Goal: Information Seeking & Learning: Learn about a topic

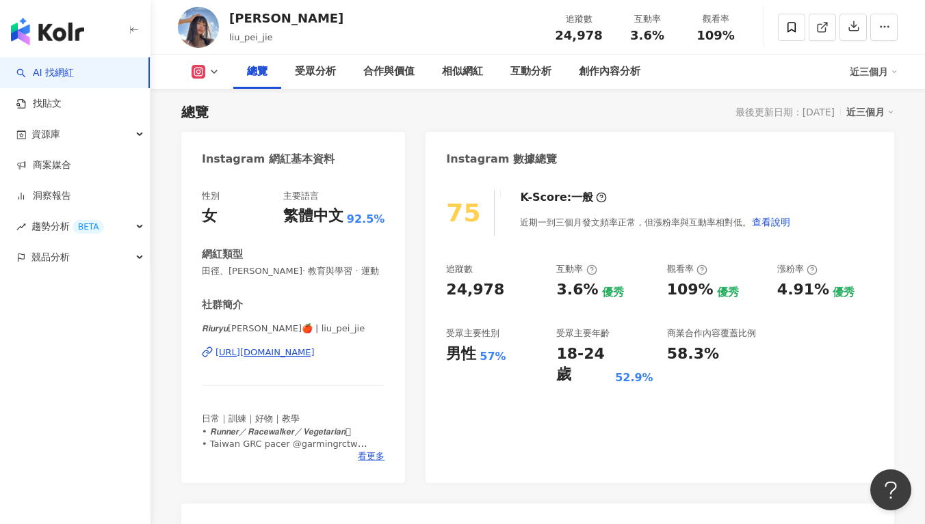
click at [509, 307] on div "追蹤數 24,978 互動率 3.6% 優秀 觀看率 109% 優秀 漲粉率 4.91% 優秀 受眾主要性別 男性 57% 受眾主要年齡 18-24 歲 52…" at bounding box center [659, 324] width 427 height 122
drag, startPoint x: 445, startPoint y: 289, endPoint x: 418, endPoint y: 288, distance: 26.7
copy div "24,978"
click at [507, 275] on div "追蹤數" at bounding box center [494, 269] width 96 height 12
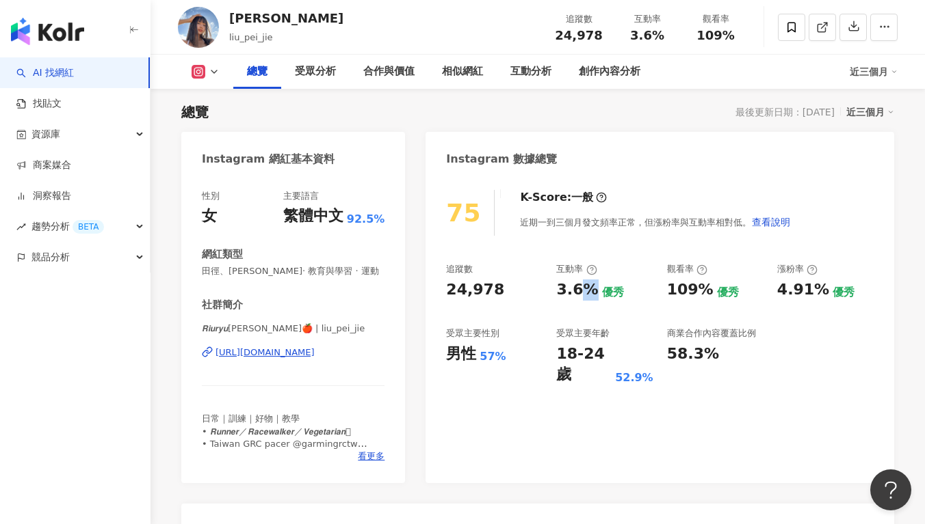
drag, startPoint x: 564, startPoint y: 301, endPoint x: 578, endPoint y: 299, distance: 13.8
click at [581, 299] on div "追蹤數 24,978 互動率 3.6% 優秀 觀看率 109% 優秀 漲粉率 4.91% 優秀 受眾主要性別 男性 57% 受眾主要年齡 18-24 歲 52…" at bounding box center [659, 324] width 427 height 122
drag, startPoint x: 544, startPoint y: 291, endPoint x: 592, endPoint y: 290, distance: 47.9
click at [592, 290] on div "追蹤數 24,978 互動率 3.6% 優秀 觀看率 109% 優秀 漲粉率 4.91% 優秀 受眾主要性別 男性 57% 受眾主要年齡 18-24 歲 52…" at bounding box center [659, 324] width 427 height 122
click at [592, 290] on div "3.6% 優秀" at bounding box center [604, 290] width 96 height 21
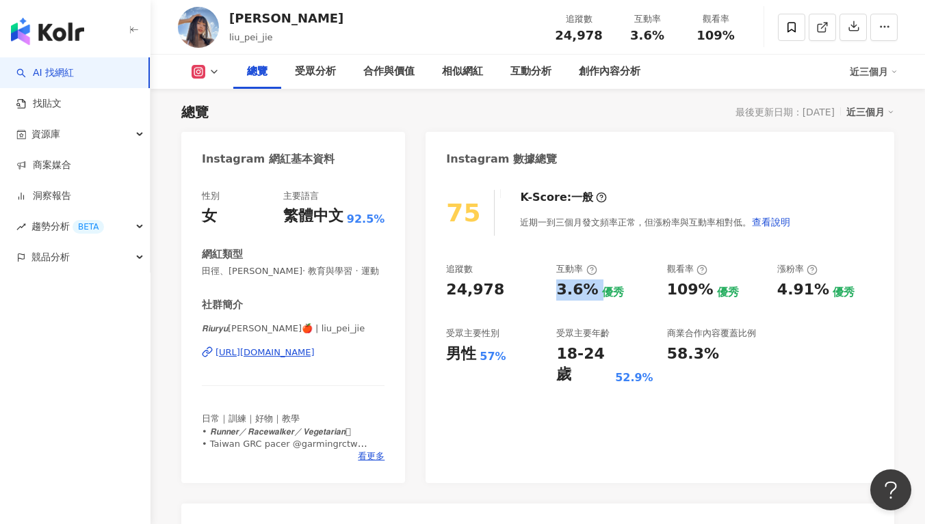
drag, startPoint x: 561, startPoint y: 290, endPoint x: 594, endPoint y: 293, distance: 32.9
click at [594, 293] on div "3.6% 優秀" at bounding box center [604, 290] width 96 height 21
copy div "3.6%"
click at [599, 281] on div "3.6% 優秀" at bounding box center [604, 290] width 96 height 21
drag, startPoint x: 553, startPoint y: 352, endPoint x: 604, endPoint y: 357, distance: 51.5
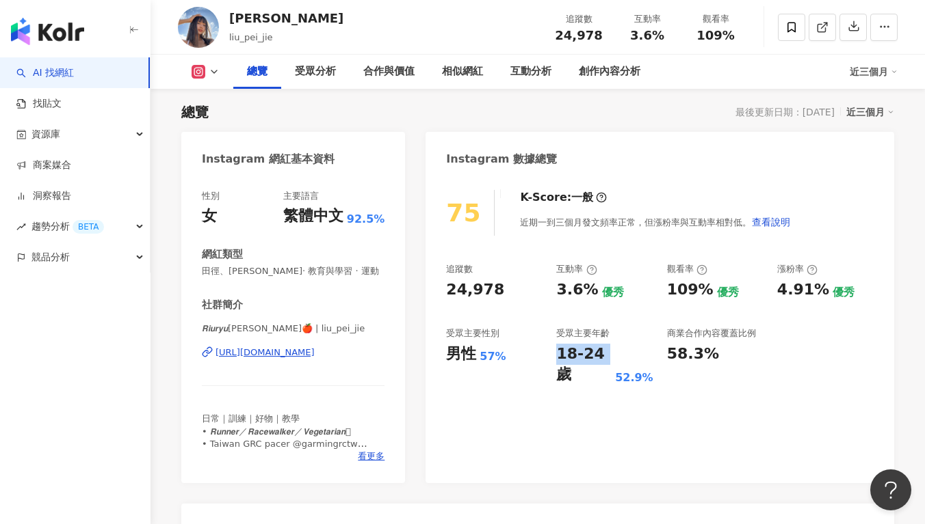
click at [605, 357] on div "追蹤數 24,978 互動率 3.6% 優秀 觀看率 109% 優秀 漲粉率 4.91% 優秀 受眾主要性別 男性 57% 受眾主要年齡 18-24 歲 52…" at bounding box center [659, 324] width 427 height 122
copy div "18-24"
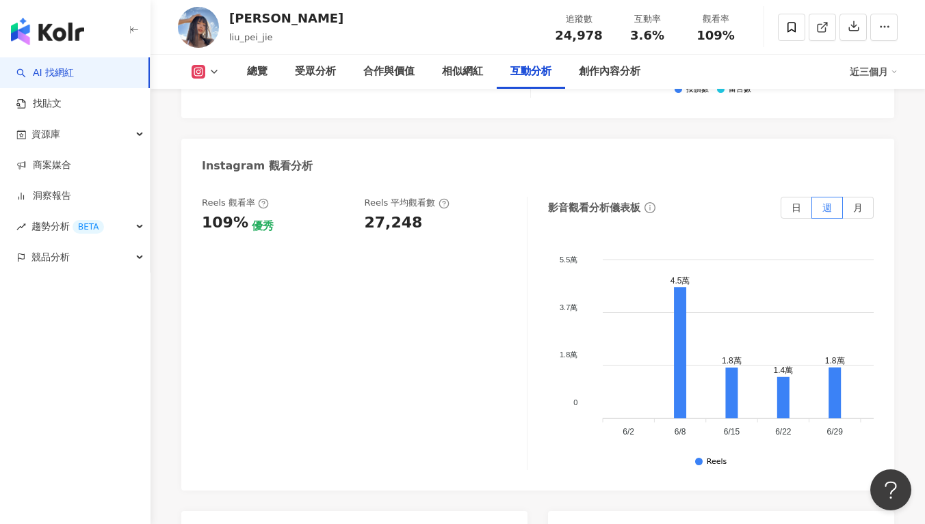
scroll to position [2811, 0]
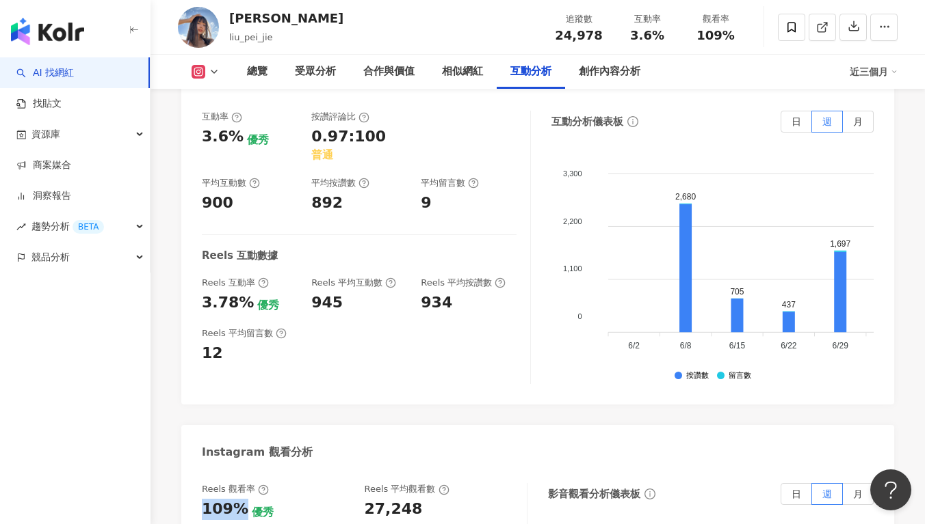
drag, startPoint x: 231, startPoint y: 447, endPoint x: 241, endPoint y: 448, distance: 9.6
copy div "109%"
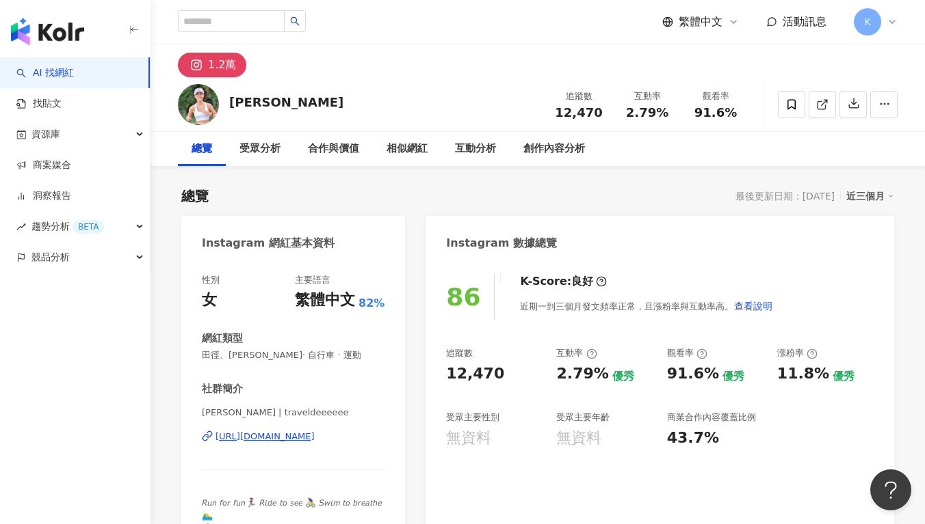
click at [505, 346] on div "86 K-Score : 良好 近期一到三個月發文頻率正常，且漲粉率與互動率高。 查看說明 追蹤數 12,470 互動率 2.79% 優秀 觀看率 91.6%…" at bounding box center [659, 408] width 468 height 295
drag, startPoint x: 476, startPoint y: 376, endPoint x: 449, endPoint y: 380, distance: 27.7
click at [449, 380] on div "12,470" at bounding box center [494, 374] width 96 height 21
copy div "12,470"
click at [596, 222] on div "Instagram 數據總覽" at bounding box center [659, 238] width 468 height 44
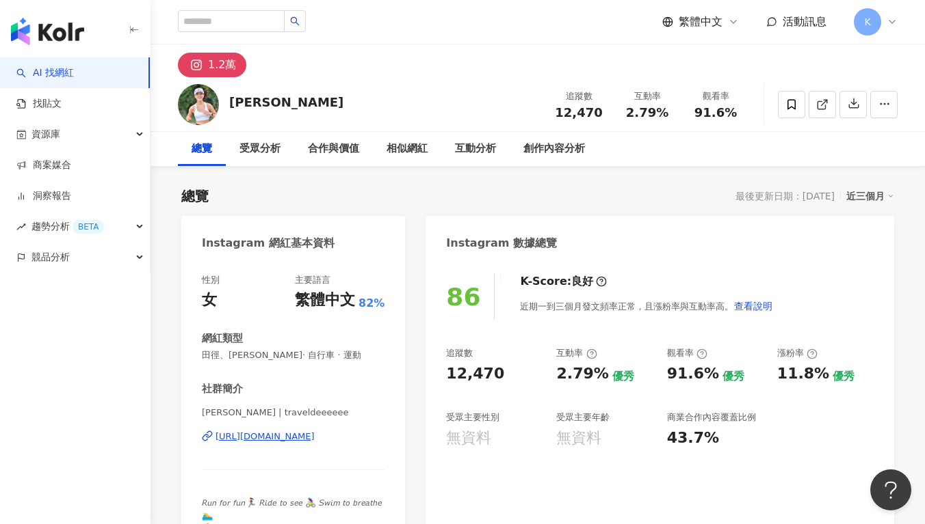
drag, startPoint x: 547, startPoint y: 372, endPoint x: 581, endPoint y: 370, distance: 34.3
click at [557, 371] on div "追蹤數 12,470 互動率 2.79% 優秀 觀看率 91.6% 優秀 漲粉率 11.8% 優秀 受眾主要性別 無資料 受眾主要年齡 無資料 商業合作內容覆…" at bounding box center [659, 397] width 427 height 101
drag, startPoint x: 581, startPoint y: 370, endPoint x: 607, endPoint y: 369, distance: 25.3
click at [607, 369] on div "2.79% 優秀" at bounding box center [604, 374] width 96 height 21
drag, startPoint x: 559, startPoint y: 380, endPoint x: 599, endPoint y: 378, distance: 39.7
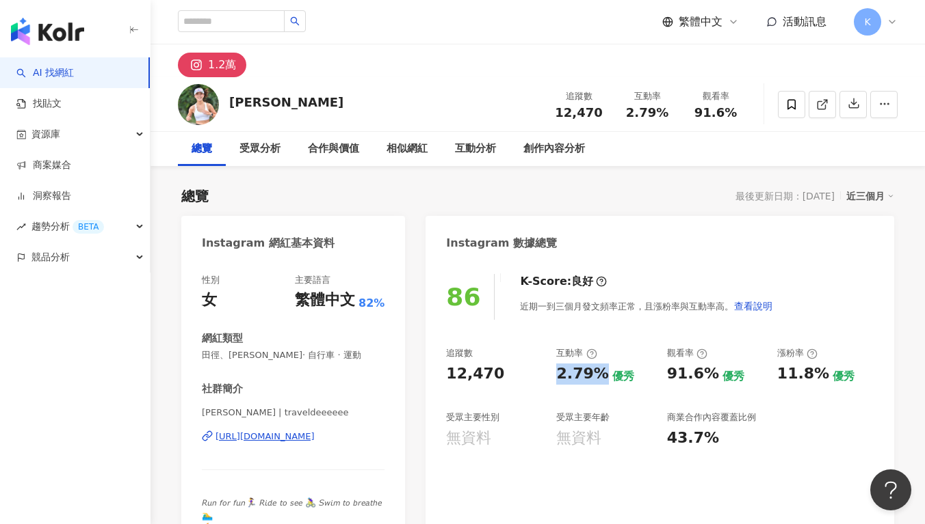
click at [599, 378] on div "2.79% 優秀" at bounding box center [604, 374] width 96 height 21
copy div "2.79%"
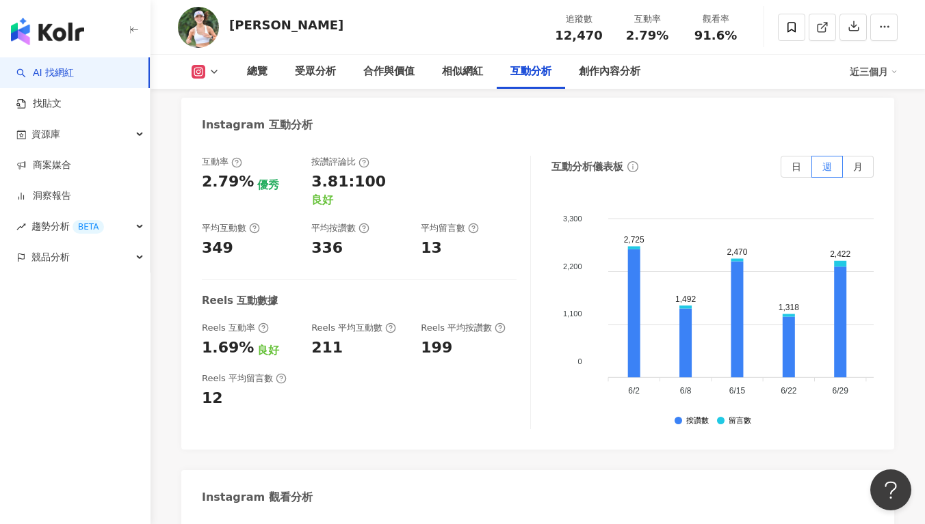
scroll to position [2703, 0]
drag, startPoint x: 203, startPoint y: 427, endPoint x: 241, endPoint y: 432, distance: 38.6
copy div "91.6%"
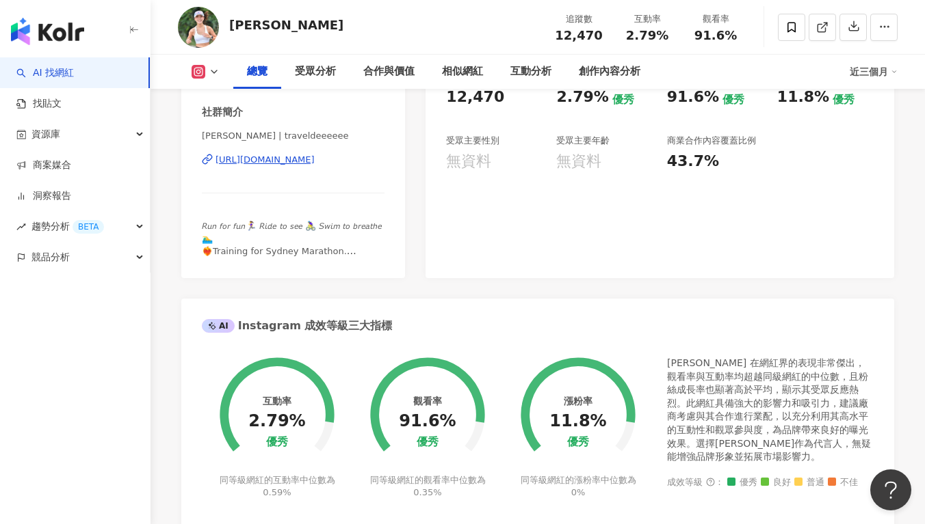
scroll to position [0, 0]
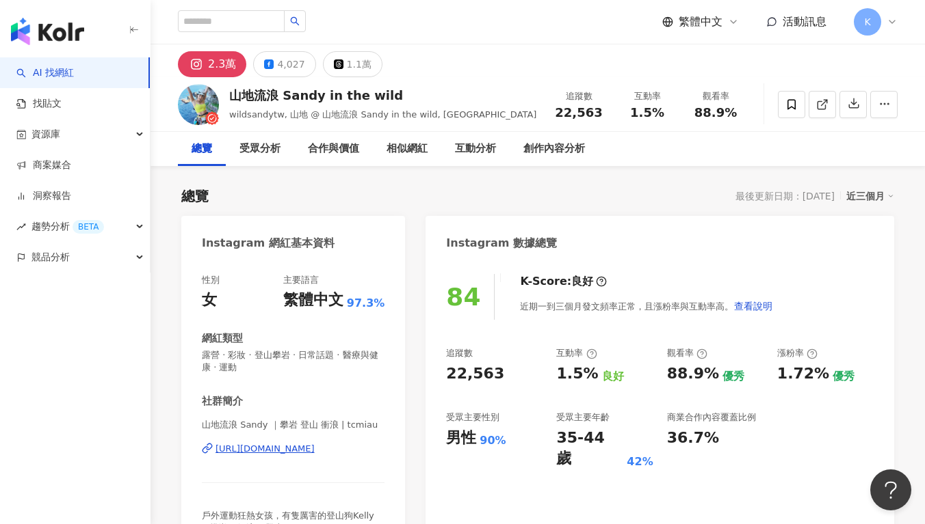
scroll to position [84, 0]
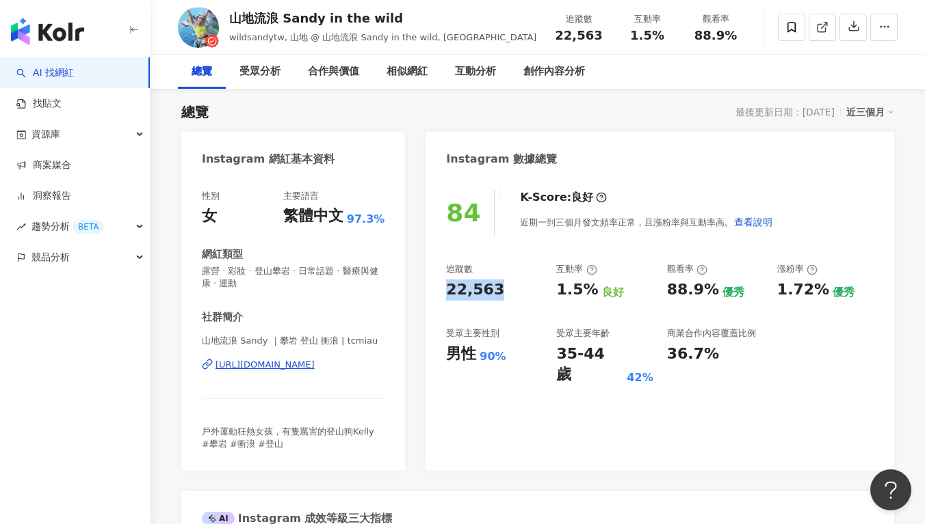
drag, startPoint x: 506, startPoint y: 286, endPoint x: 432, endPoint y: 288, distance: 73.9
click at [432, 288] on div "84 K-Score : 良好 近期一到三個月發文頻率正常，且漲粉率與互動率高。 查看說明 追蹤數 22,563 互動率 1.5% 良好 觀看率 88.9% …" at bounding box center [659, 323] width 468 height 295
copy div "22,563"
click at [589, 373] on div "84 K-Score : 良好 近期一到三個月發文頻率正常，且漲粉率與互動率高。 查看說明 追蹤數 22,563 互動率 1.5% 良好 觀看率 88.9% …" at bounding box center [659, 323] width 468 height 295
drag, startPoint x: 556, startPoint y: 349, endPoint x: 607, endPoint y: 352, distance: 51.4
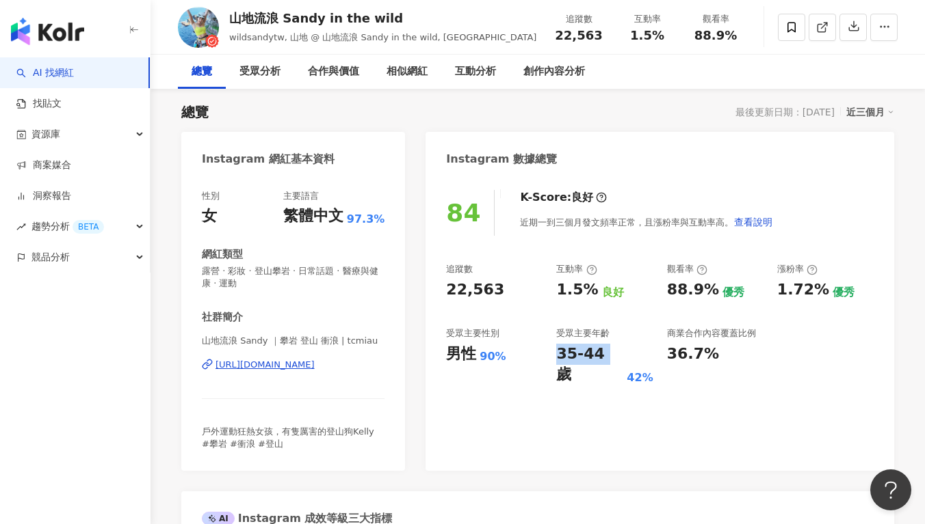
click at [608, 352] on div "35-44 歲" at bounding box center [589, 365] width 67 height 42
copy div "35-44"
click at [519, 290] on div "22,563" at bounding box center [494, 290] width 96 height 21
drag, startPoint x: 551, startPoint y: 290, endPoint x: 585, endPoint y: 291, distance: 34.2
click at [586, 290] on div "追蹤數 22,563 互動率 1.5% 良好 觀看率 88.9% 優秀 漲粉率 1.72% 優秀 受眾主要性別 男性 90% 受眾主要年齡 35-44 歲 4…" at bounding box center [659, 324] width 427 height 122
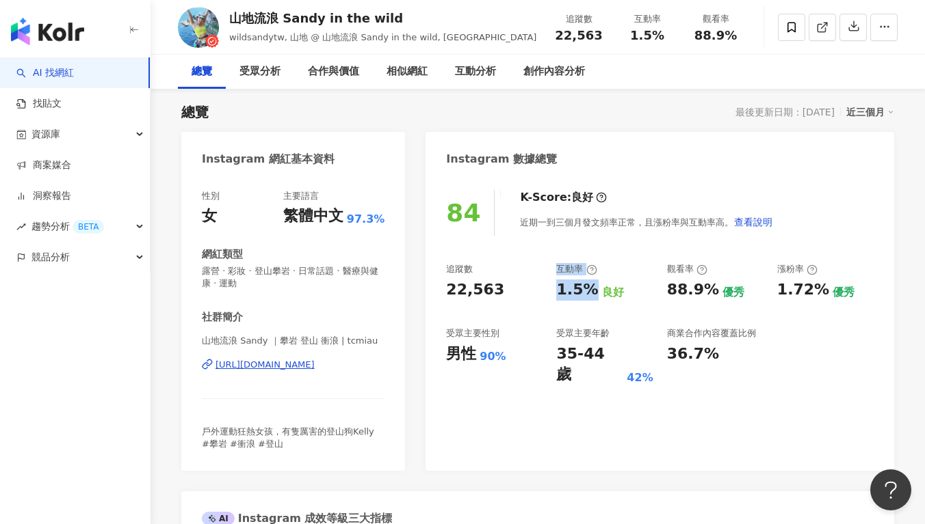
click at [581, 293] on div "1.5%" at bounding box center [577, 290] width 42 height 21
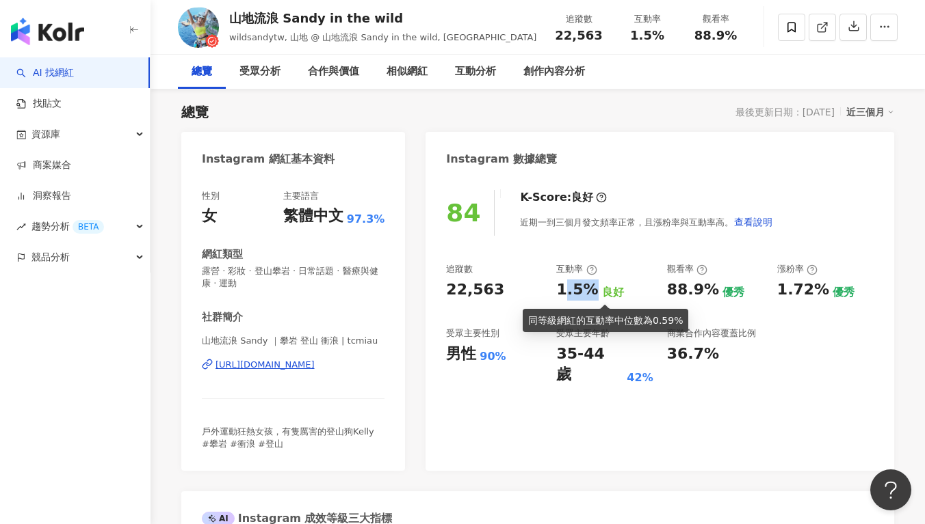
drag, startPoint x: 568, startPoint y: 291, endPoint x: 589, endPoint y: 293, distance: 21.3
click at [589, 293] on div "1.5%" at bounding box center [577, 290] width 42 height 21
click at [563, 291] on div "1.5%" at bounding box center [577, 290] width 42 height 21
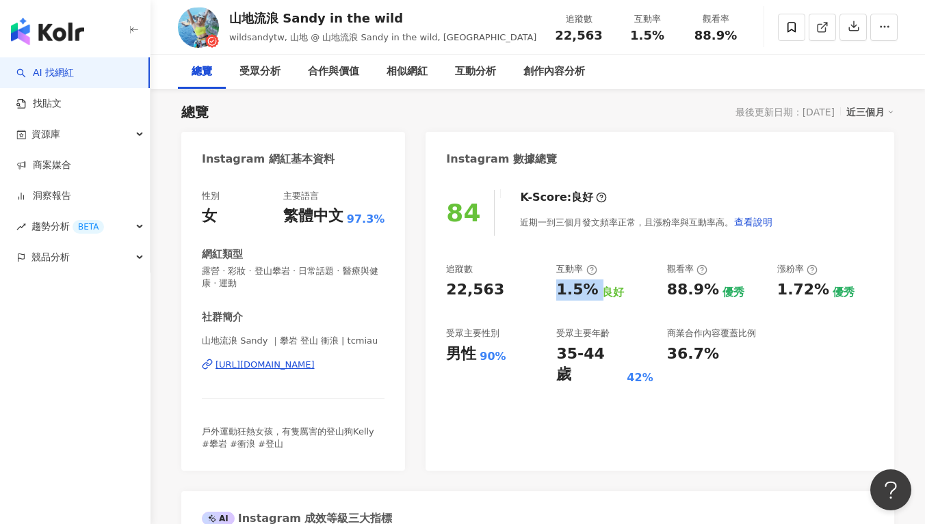
drag, startPoint x: 576, startPoint y: 291, endPoint x: 596, endPoint y: 291, distance: 19.1
click at [596, 291] on div "追蹤數 22,563 互動率 1.5% 良好 觀看率 88.9% 優秀 漲粉率 1.72% 優秀 受眾主要性別 男性 90% 受眾主要年齡 35-44 歲 4…" at bounding box center [659, 324] width 427 height 122
copy div "1.5%"
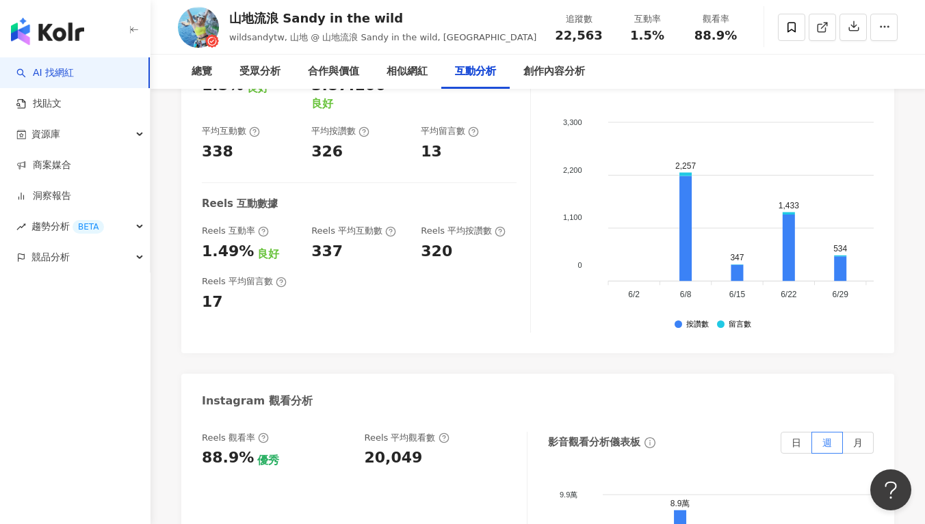
scroll to position [2813, 0]
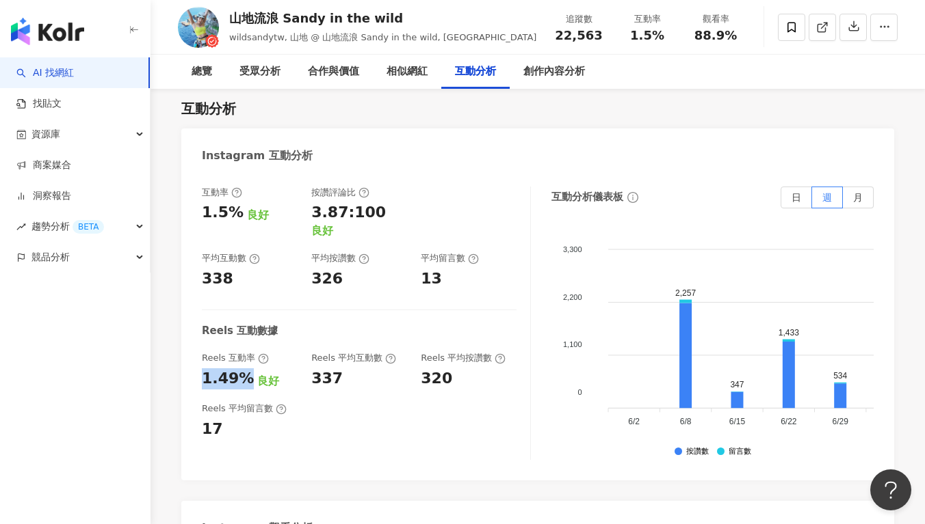
drag, startPoint x: 202, startPoint y: 250, endPoint x: 245, endPoint y: 252, distance: 43.1
click at [245, 369] on div "1.49% 良好" at bounding box center [250, 379] width 96 height 21
drag, startPoint x: 263, startPoint y: 260, endPoint x: 269, endPoint y: 263, distance: 7.0
click at [263, 260] on div "互動率 1.5% 良好 按讚評論比 3.87:100 良好 平均互動數 338 平均按讚數 326 平均留言數 13 Reels 互動數據 Reels 互動率…" at bounding box center [366, 324] width 329 height 274
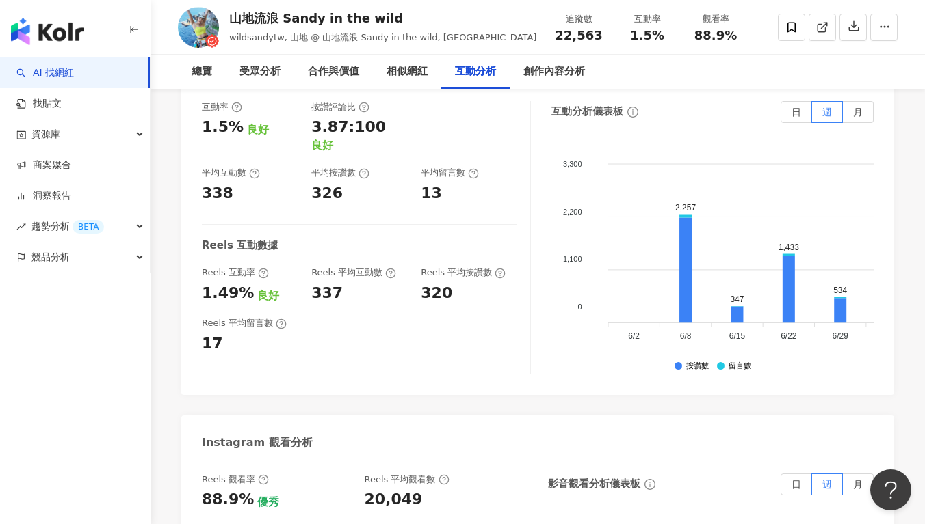
scroll to position [2933, 0]
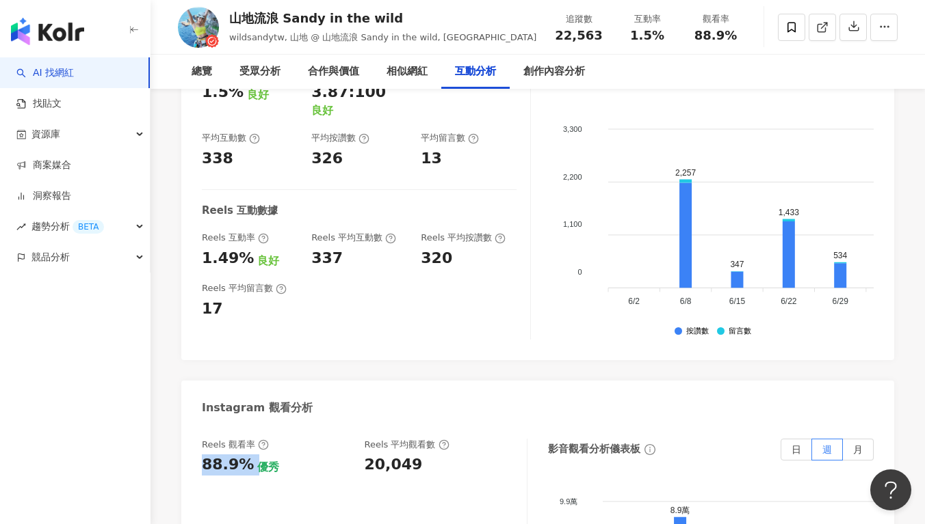
drag, startPoint x: 203, startPoint y: 346, endPoint x: 250, endPoint y: 354, distance: 47.8
click at [250, 455] on div "88.9% 優秀" at bounding box center [276, 465] width 149 height 21
copy div "88.9%"
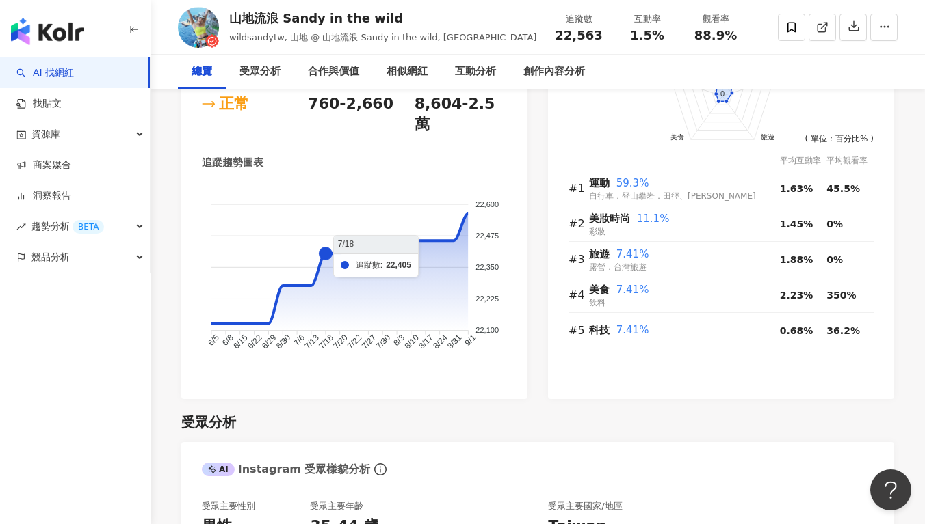
scroll to position [235, 0]
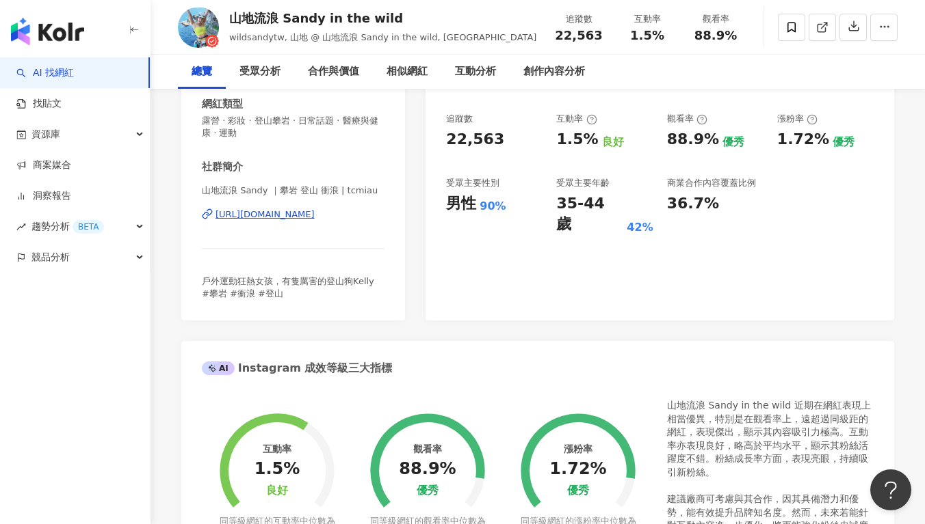
copy div "https://www.instagram.com/tcmiau/"
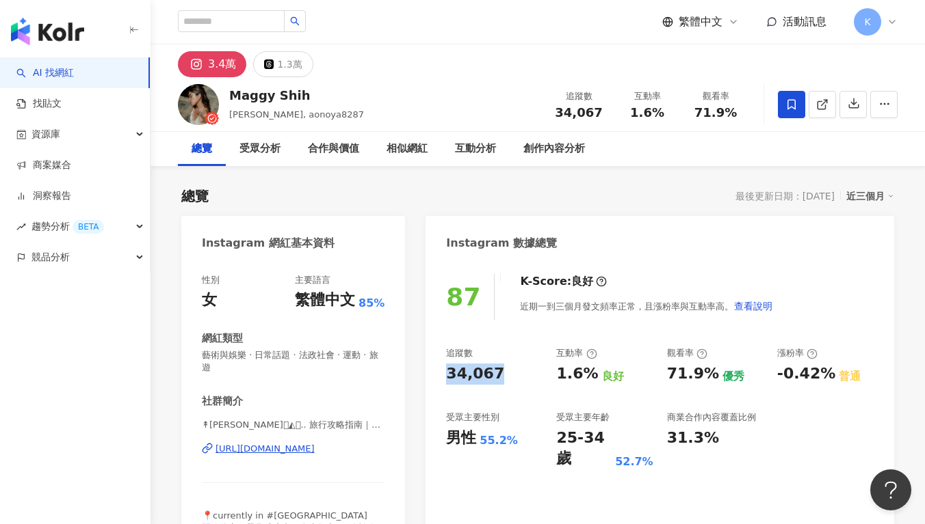
drag, startPoint x: 510, startPoint y: 376, endPoint x: 440, endPoint y: 379, distance: 70.5
click at [440, 379] on div "87 K-Score : 良好 近期一到三個月發文頻率正常，且漲粉率與互動率高。 查看說明 追蹤數 34,067 互動率 1.6% 良好 觀看率 71.9% …" at bounding box center [659, 420] width 468 height 319
copy div "34,067"
click at [520, 349] on div "追蹤數" at bounding box center [494, 353] width 96 height 12
drag, startPoint x: 557, startPoint y: 373, endPoint x: 591, endPoint y: 374, distance: 34.2
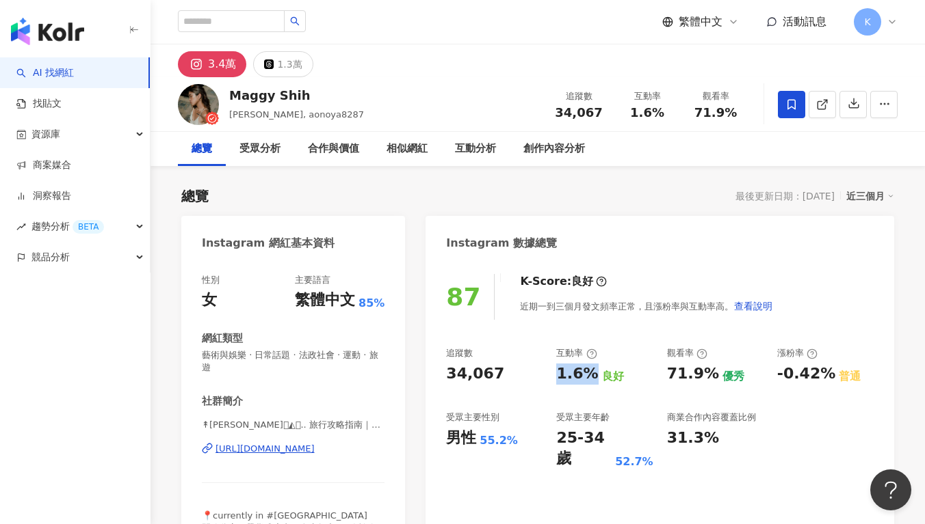
click at [591, 374] on div "追蹤數 34,067 互動率 1.6% 良好 觀看率 71.9% 優秀 漲粉率 -0.42% 普通 受眾主要性別 男性 55.2% 受眾主要年齡 25-34 …" at bounding box center [659, 408] width 427 height 122
copy div "1.6%"
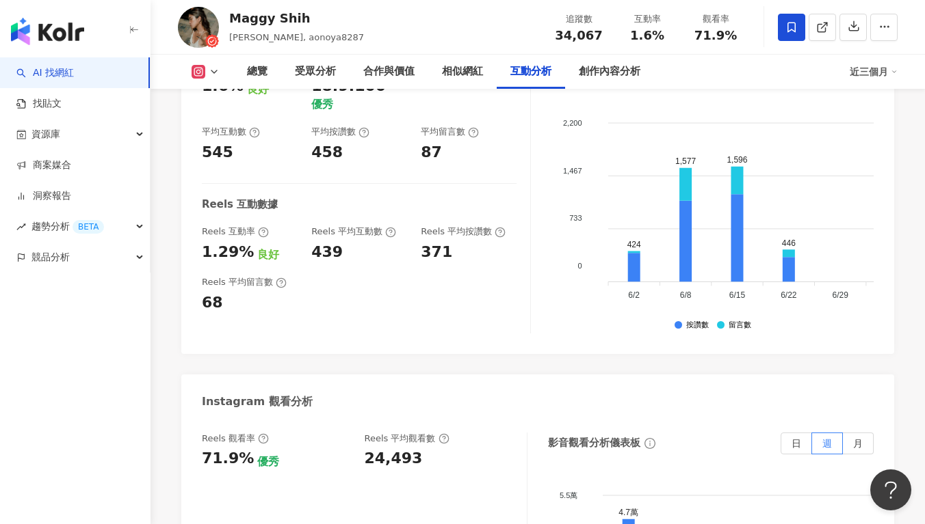
scroll to position [2982, 0]
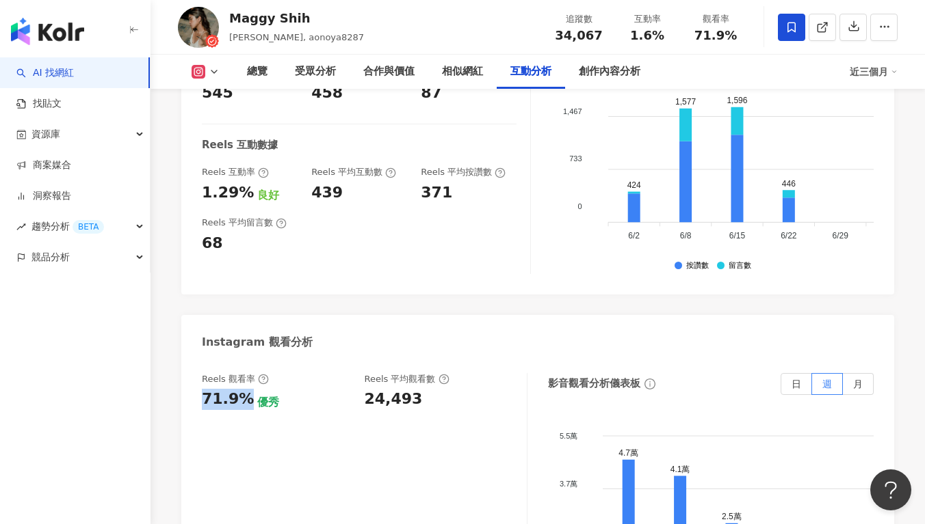
drag, startPoint x: 194, startPoint y: 289, endPoint x: 239, endPoint y: 287, distance: 45.8
click at [240, 360] on div "Reels 觀看率 71.9% 優秀 Reels 平均觀看數 24,493 影音觀看分析儀表板 日 週 月 5.5萬 5.5萬 3.7萬 3.7萬 1.8萬 …" at bounding box center [537, 514] width 713 height 308
copy div "71.9%"
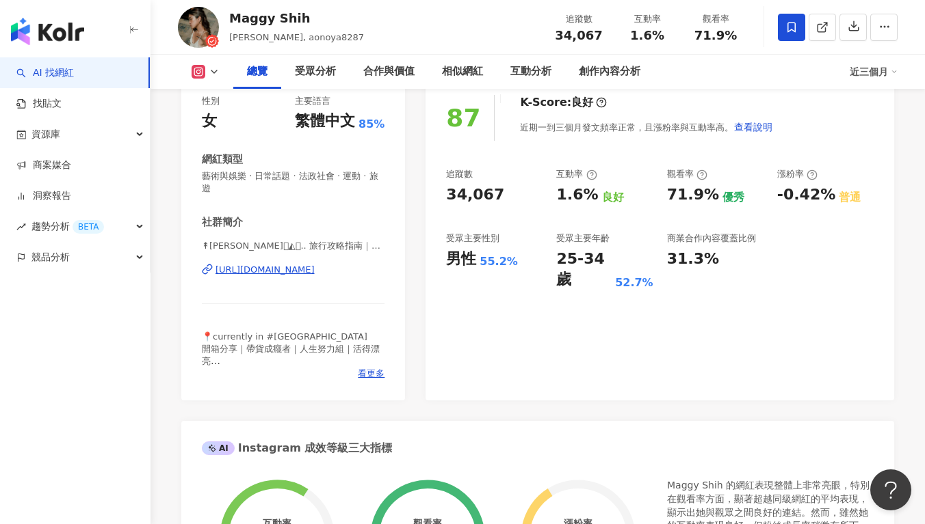
scroll to position [165, 0]
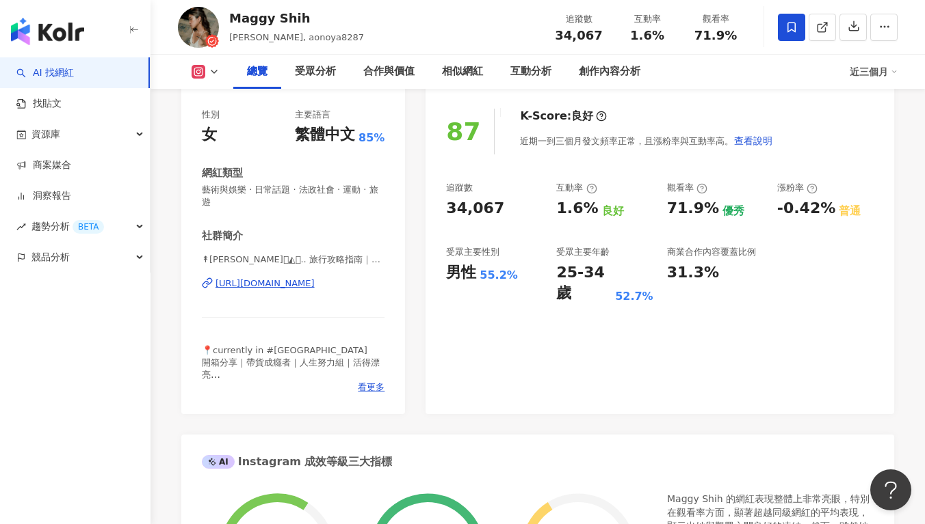
copy div "[URL][DOMAIN_NAME]"
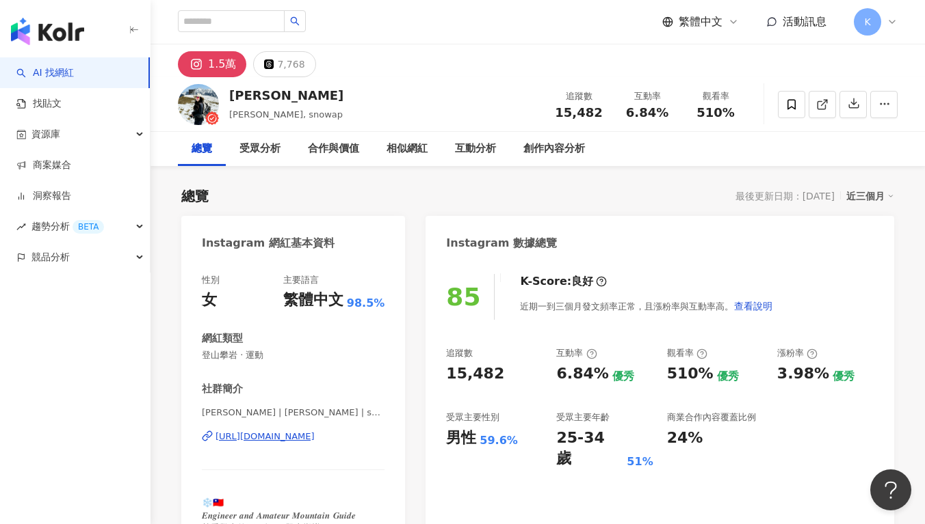
click at [327, 250] on div "Instagram 網紅基本資料" at bounding box center [293, 238] width 224 height 44
copy div "https://www.instagram.com/snowap/"
click at [516, 358] on div "追蹤數" at bounding box center [494, 353] width 96 height 12
drag, startPoint x: 516, startPoint y: 380, endPoint x: 453, endPoint y: 377, distance: 62.3
click at [453, 377] on div "15,482" at bounding box center [494, 374] width 96 height 21
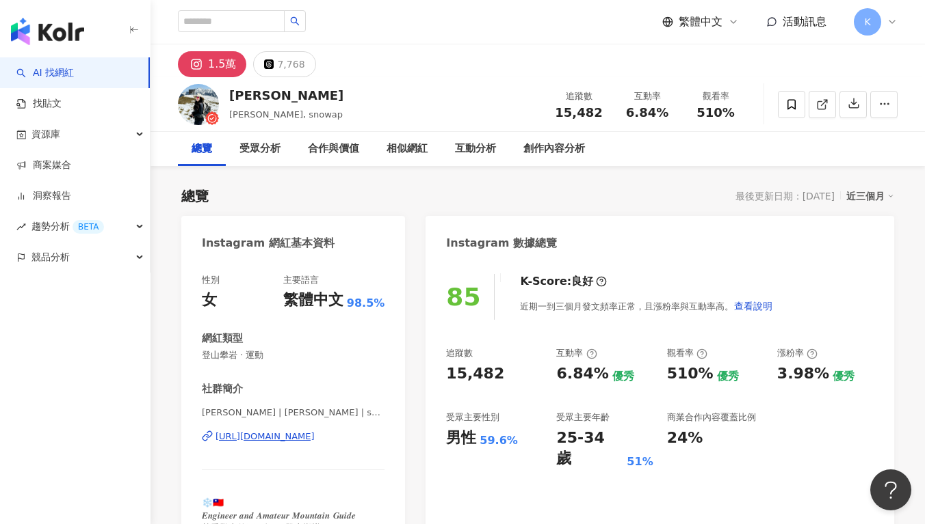
click at [445, 378] on div "85 K-Score : 良好 近期一到三個月發文頻率正常，且漲粉率與互動率高。 查看說明 追蹤數 15,482 互動率 6.84% 優秀 觀看率 510% …" at bounding box center [659, 414] width 468 height 307
drag, startPoint x: 441, startPoint y: 373, endPoint x: 496, endPoint y: 382, distance: 55.3
click at [496, 383] on div "85 K-Score : 良好 近期一到三個月發文頻率正常，且漲粉率與互動率高。 查看說明 追蹤數 15,482 互動率 6.84% 優秀 觀看率 510% …" at bounding box center [659, 414] width 468 height 307
copy div "15,482"
click at [575, 379] on div "6.84%" at bounding box center [582, 374] width 52 height 21
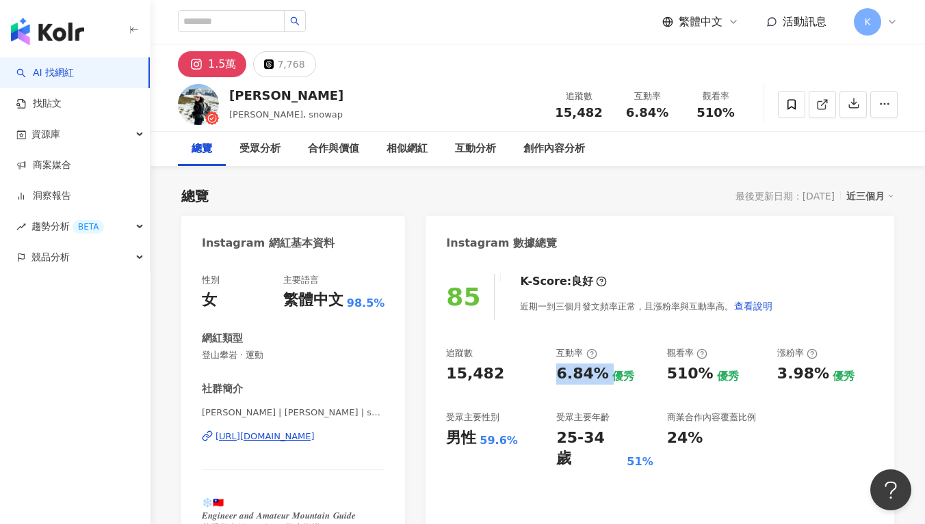
drag, startPoint x: 556, startPoint y: 375, endPoint x: 603, endPoint y: 376, distance: 47.2
click at [603, 376] on div "追蹤數 15,482 互動率 6.84% 優秀 觀看率 510% 優秀 漲粉率 3.98% 優秀 受眾主要性別 男性 59.6% 受眾主要年齡 25-34 歲…" at bounding box center [659, 408] width 427 height 122
copy div "6.84%"
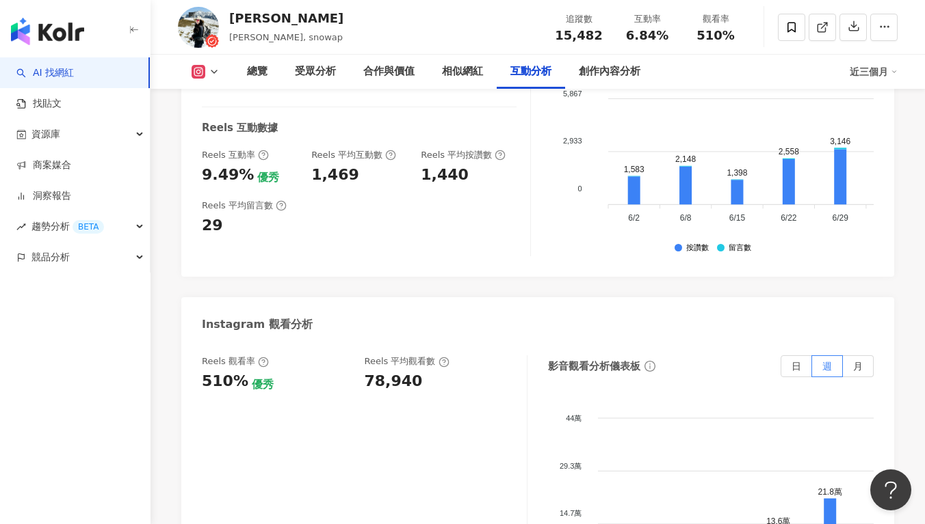
scroll to position [3005, 0]
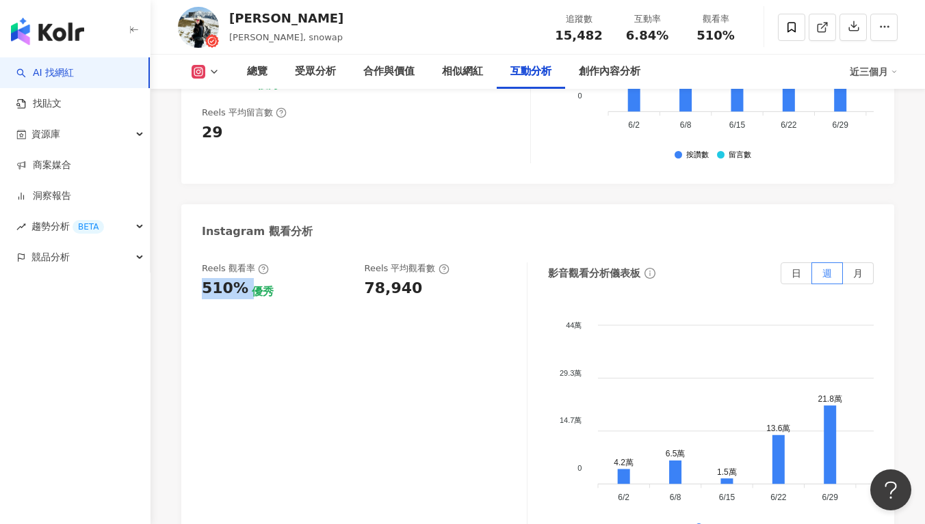
drag, startPoint x: 200, startPoint y: 232, endPoint x: 244, endPoint y: 241, distance: 44.8
click at [244, 249] on div "Reels 觀看率 510% 優秀 Reels 平均觀看數 78,940 影音觀看分析儀表板 日 週 月 44萬 44萬 29.3萬 29.3萬 14.7萬 …" at bounding box center [537, 403] width 713 height 308
copy div "510%"
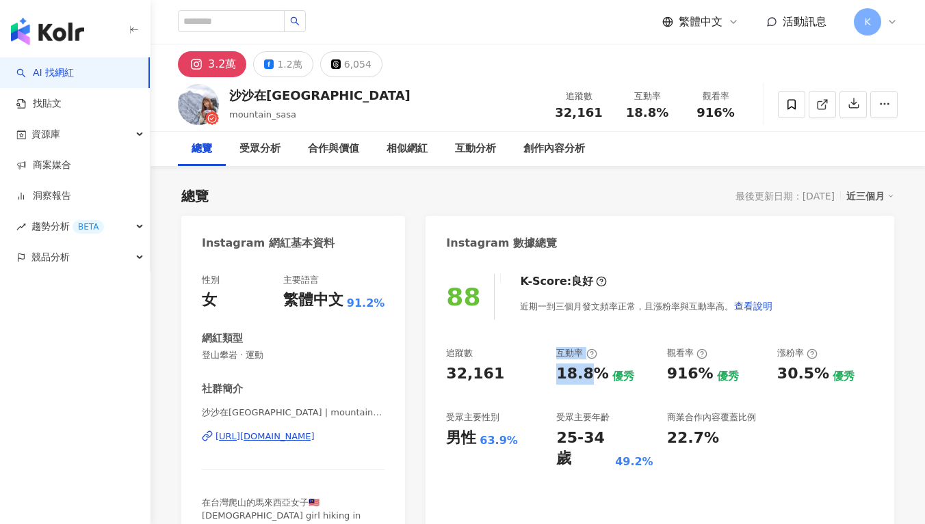
drag, startPoint x: 576, startPoint y: 380, endPoint x: 565, endPoint y: 379, distance: 11.0
click at [594, 382] on div "追蹤數 32,161 互動率 18.8% 優秀 觀看率 916% 優秀 漲粉率 30.5% 優秀 受眾主要性別 男性 63.9% 受眾主要年齡 25-34 歲…" at bounding box center [659, 408] width 427 height 122
click at [593, 381] on div "18.8%" at bounding box center [582, 374] width 52 height 21
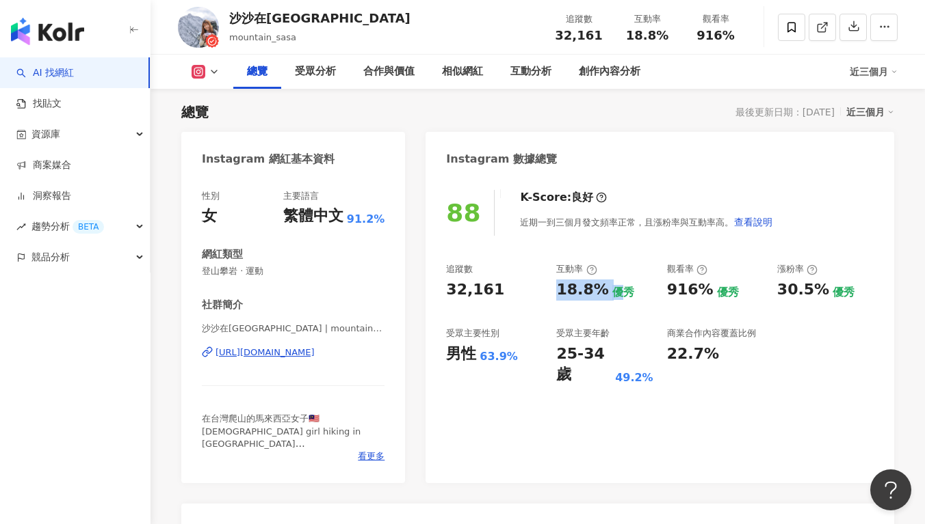
drag, startPoint x: 557, startPoint y: 289, endPoint x: 615, endPoint y: 288, distance: 58.1
click at [615, 288] on div "18.8% 優秀" at bounding box center [604, 290] width 96 height 21
click at [619, 291] on div "優秀" at bounding box center [623, 292] width 22 height 15
drag, startPoint x: 569, startPoint y: 290, endPoint x: 600, endPoint y: 290, distance: 30.8
click at [600, 290] on div "追蹤數 32,161 互動率 18.8% 優秀 觀看率 916% 優秀 漲粉率 30.5% 優秀 受眾主要性別 男性 63.9% 受眾主要年齡 25-34 歲…" at bounding box center [659, 324] width 427 height 122
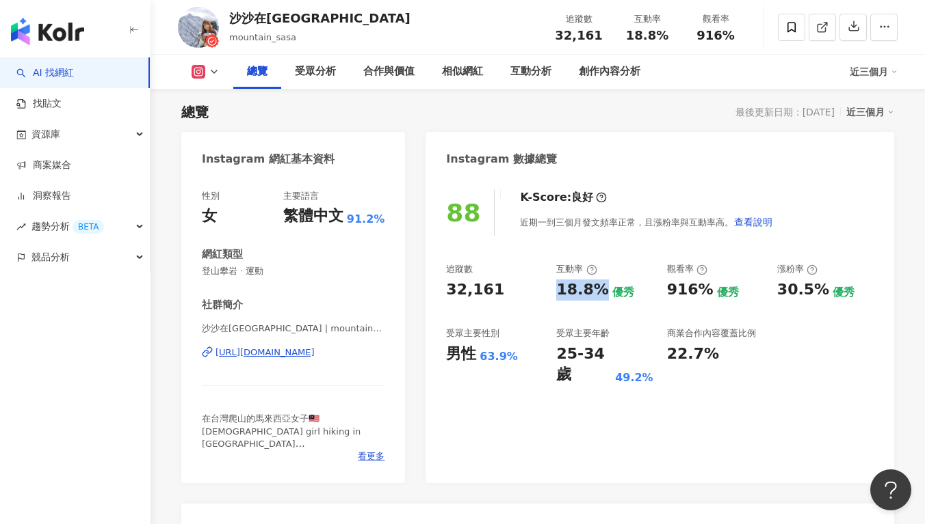
copy div "18.8%"
click at [530, 328] on div "受眾主要性別" at bounding box center [494, 334] width 96 height 12
drag, startPoint x: 512, startPoint y: 290, endPoint x: 417, endPoint y: 290, distance: 95.1
copy div "32,161"
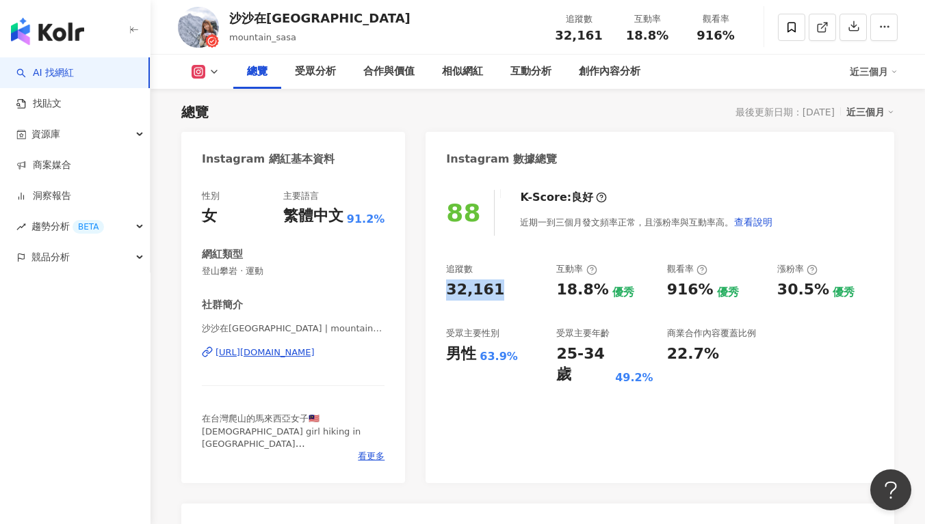
click at [601, 295] on div "18.8% 優秀" at bounding box center [604, 290] width 96 height 21
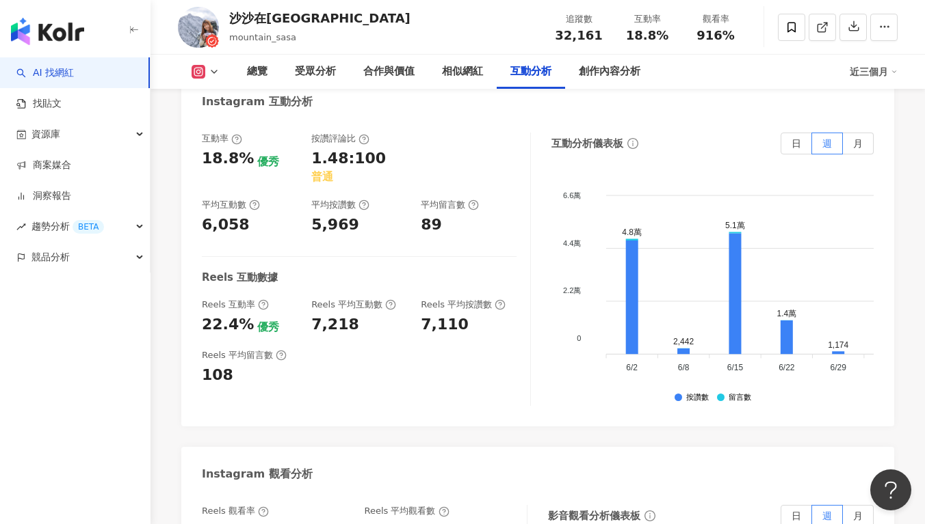
scroll to position [2991, 0]
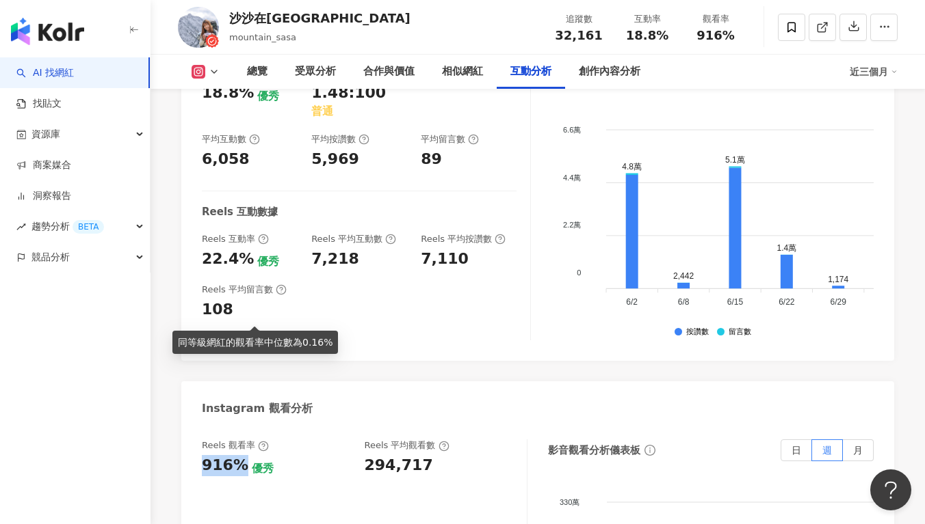
drag, startPoint x: 215, startPoint y: 310, endPoint x: 241, endPoint y: 313, distance: 26.1
click at [241, 455] on div "916% 優秀" at bounding box center [276, 465] width 149 height 21
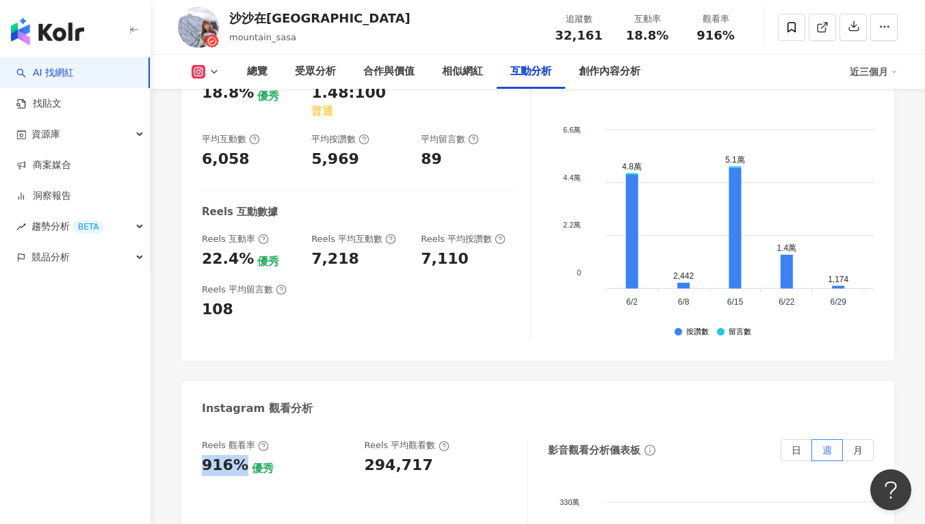
copy div "916%"
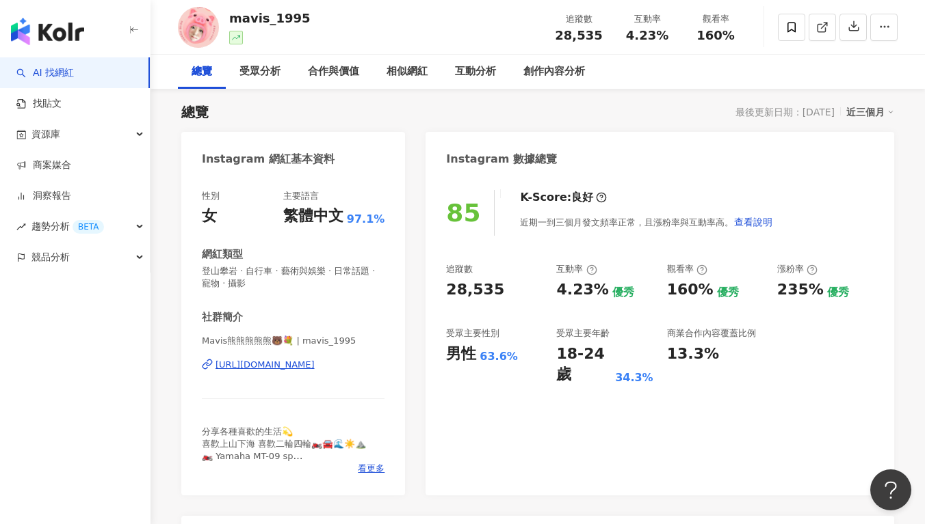
drag, startPoint x: 285, startPoint y: 374, endPoint x: 269, endPoint y: 364, distance: 19.0
copy div "[URL][DOMAIN_NAME]"
click at [474, 316] on div "追蹤數 28,535 互動率 4.23% 優秀 觀看率 160% 優秀 漲粉率 235% 優秀 受眾主要性別 男性 63.6% 受眾主要年齡 18-24 歲 …" at bounding box center [659, 324] width 427 height 122
drag, startPoint x: 503, startPoint y: 291, endPoint x: 421, endPoint y: 290, distance: 81.4
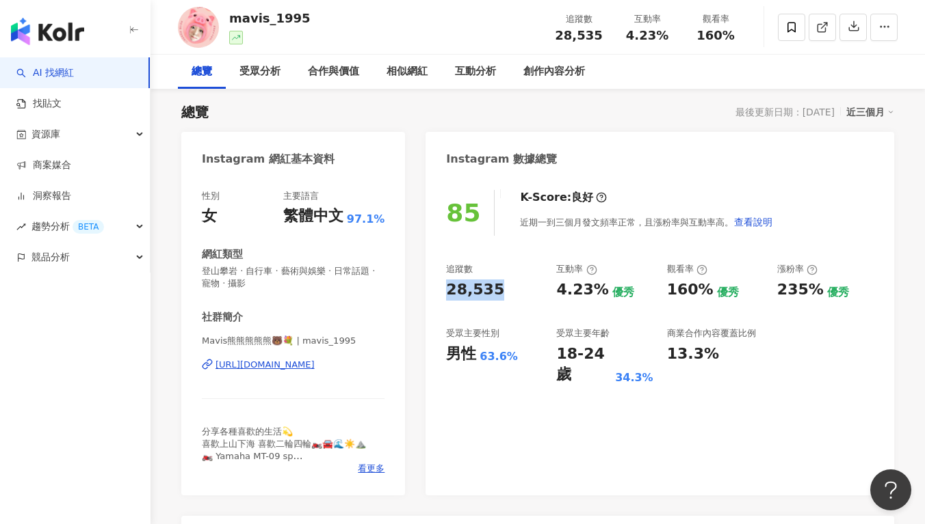
copy div "28,535"
click at [639, 313] on div "追蹤數 28,535 互動率 4.23% 優秀 觀看率 160% 優秀 漲粉率 235% 優秀 受眾主要性別 男性 63.6% 受眾主要年齡 18-24 歲 …" at bounding box center [659, 324] width 427 height 122
drag, startPoint x: 585, startPoint y: 293, endPoint x: 596, endPoint y: 293, distance: 10.9
click at [596, 293] on div "4.23%" at bounding box center [582, 290] width 52 height 21
copy div "4.23%"
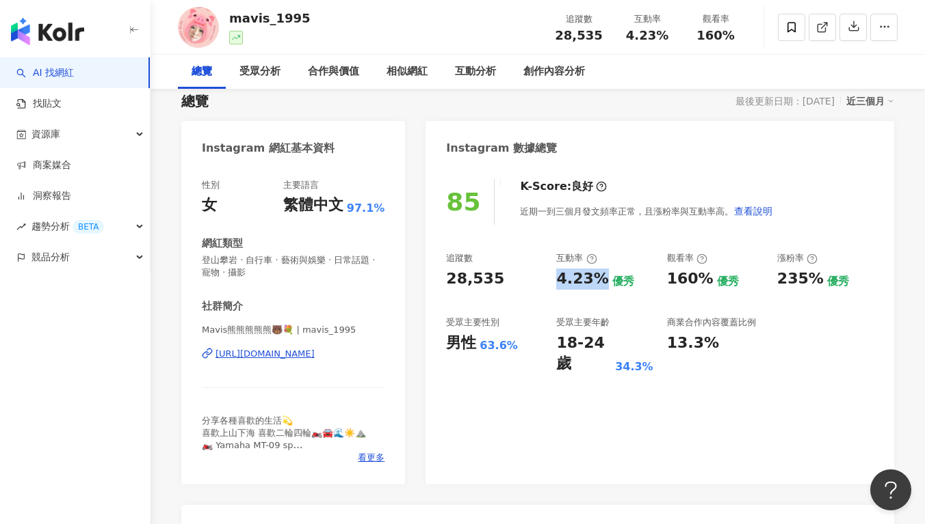
scroll to position [109, 0]
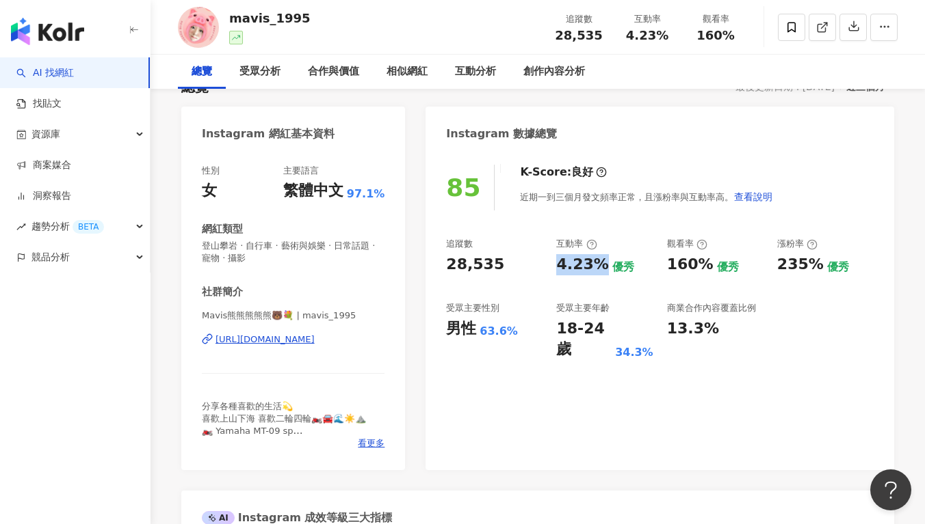
click at [546, 260] on div "追蹤數 28,535 互動率 4.23% 優秀 觀看率 160% 優秀 漲粉率 235% 優秀 受眾主要性別 男性 63.6% 受眾主要年齡 18-24 歲 …" at bounding box center [659, 299] width 427 height 122
drag, startPoint x: 512, startPoint y: 266, endPoint x: 447, endPoint y: 267, distance: 65.7
click at [447, 267] on div "28,535" at bounding box center [494, 264] width 96 height 21
copy div "28,535"
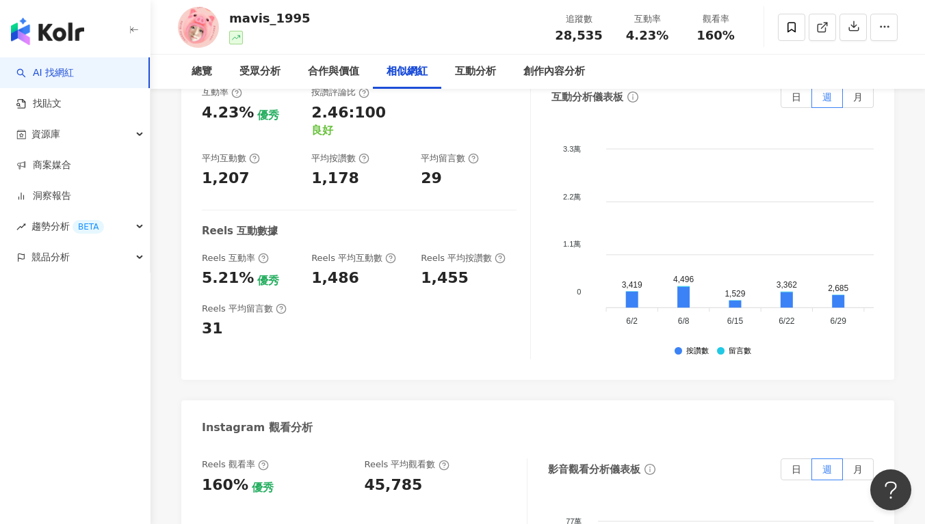
scroll to position [2814, 0]
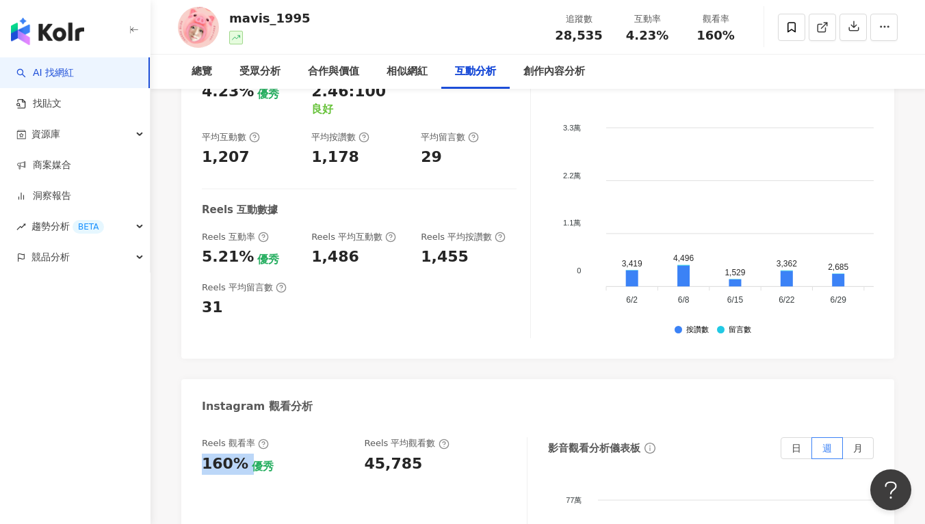
drag, startPoint x: 200, startPoint y: 375, endPoint x: 243, endPoint y: 378, distance: 43.2
copy div "160%"
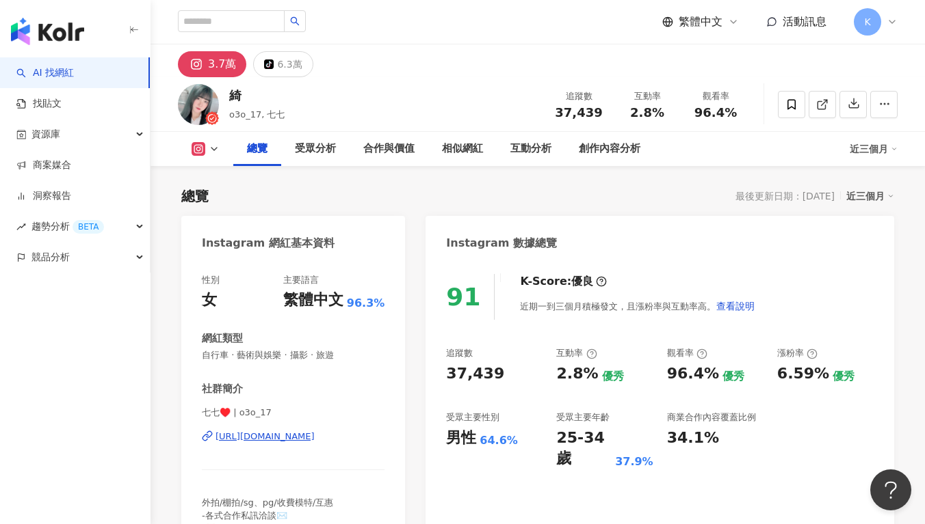
click at [451, 381] on div "91 K-Score : 優良 近期一到三個月積極發文，且漲粉率與互動率高。 查看說明 追蹤數 37,439 互動率 2.8% 優秀 觀看率 96.4% 優秀…" at bounding box center [659, 414] width 468 height 307
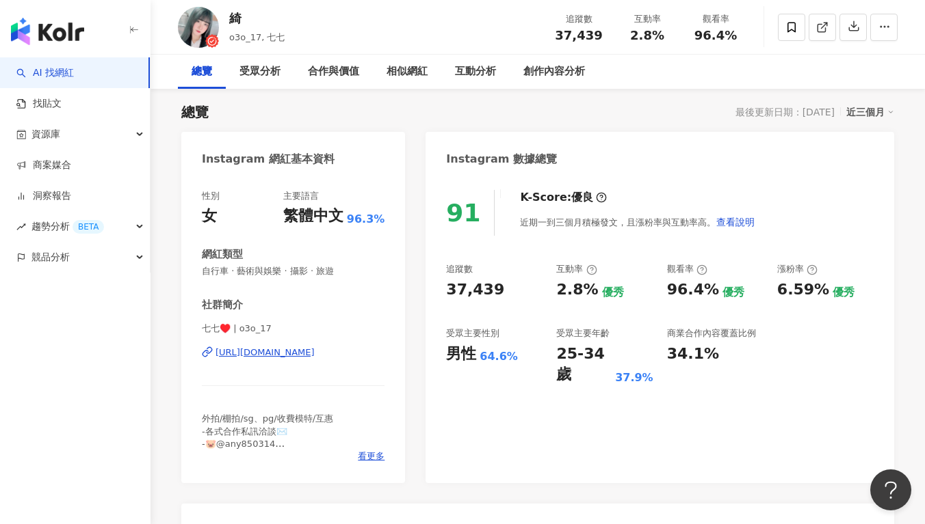
click at [490, 373] on div "91 K-Score : 優良 近期一到三個月積極發文，且漲粉率與互動率高。 查看說明 追蹤數 37,439 互動率 2.8% 優秀 觀看率 96.4% 優秀…" at bounding box center [659, 329] width 468 height 307
drag, startPoint x: 508, startPoint y: 274, endPoint x: 453, endPoint y: 294, distance: 58.4
click at [453, 294] on div "追蹤數 37,439" at bounding box center [494, 281] width 96 height 37
click at [454, 293] on div "37,439" at bounding box center [475, 290] width 58 height 21
drag, startPoint x: 435, startPoint y: 287, endPoint x: 492, endPoint y: 291, distance: 56.9
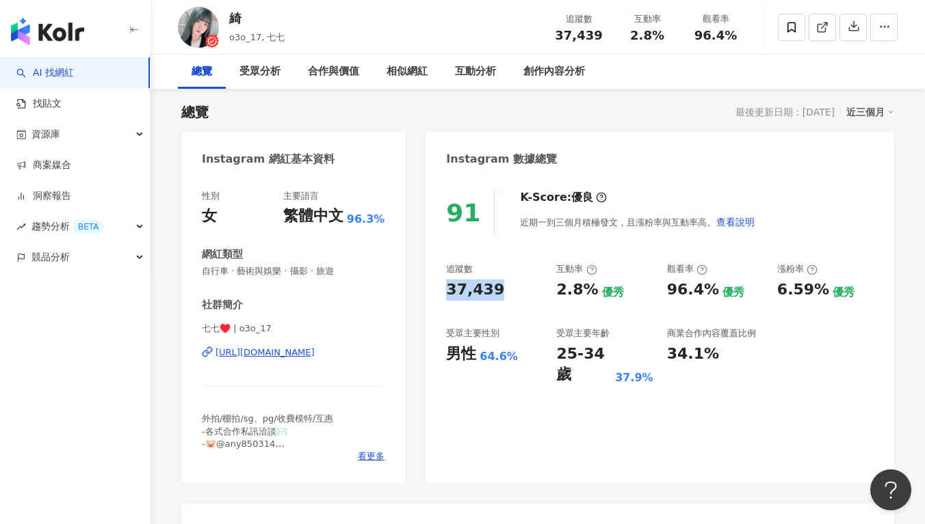
click at [492, 291] on div "91 K-Score : 優良 近期一到三個月積極發文，且漲粉率與互動率高。 查看說明 追蹤數 37,439 互動率 2.8% 優秀 觀看率 96.4% 優秀…" at bounding box center [659, 329] width 468 height 307
copy div "37,439"
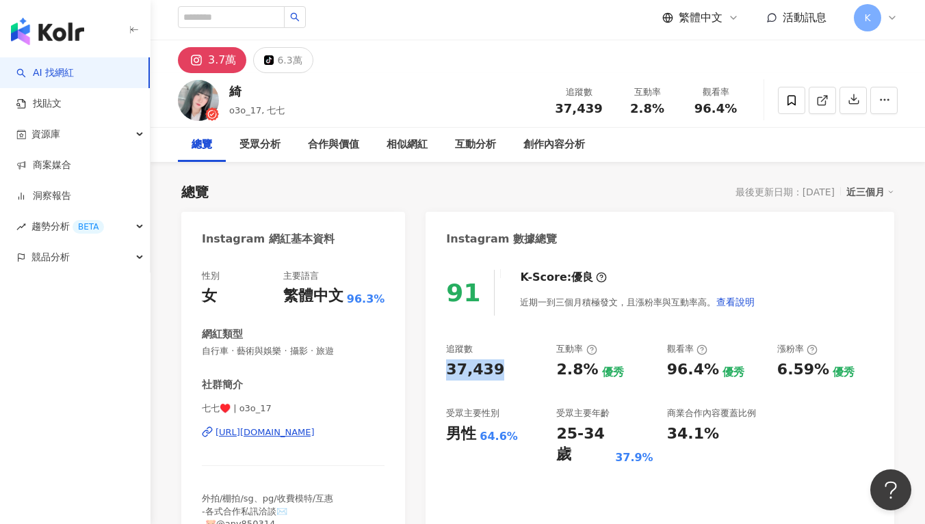
scroll to position [0, 0]
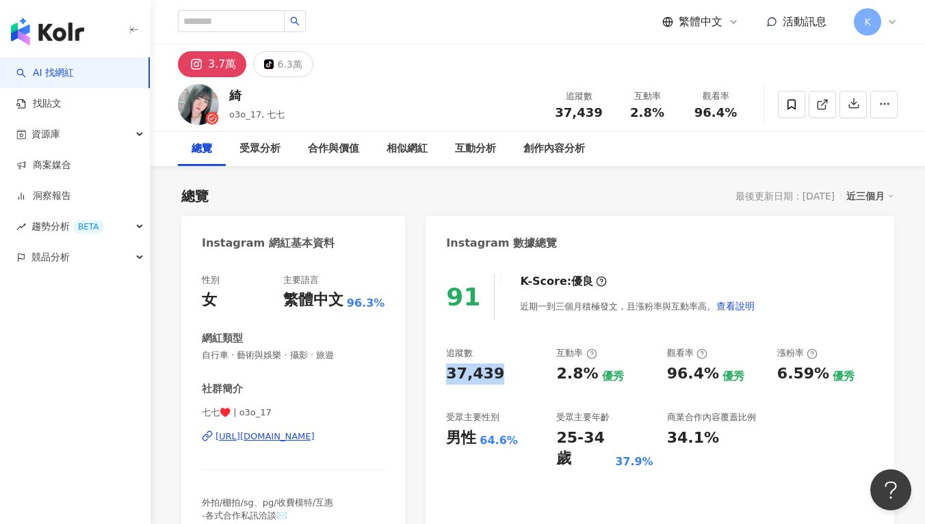
copy div "https://www.instagram.com/o3o_17/"
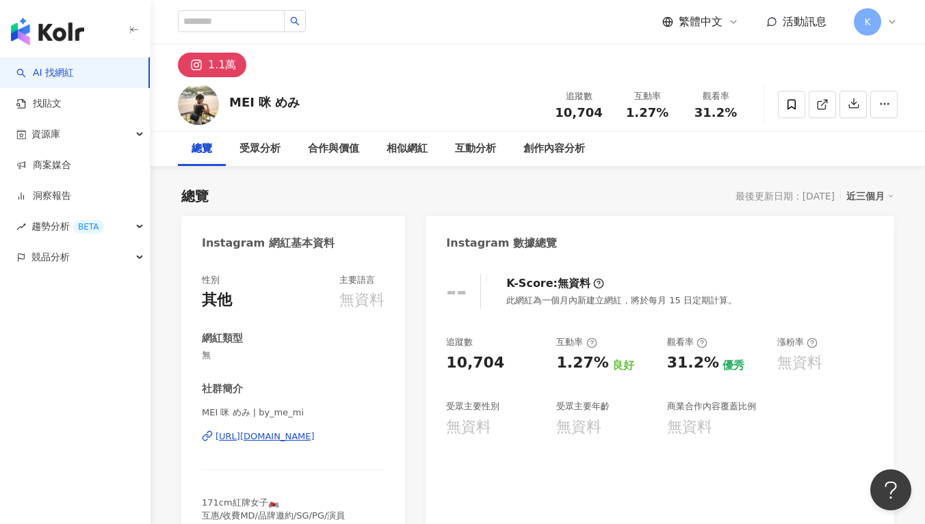
click at [315, 436] on div "https://www.instagram.com/by_me_mi/?g=5" at bounding box center [264, 437] width 99 height 12
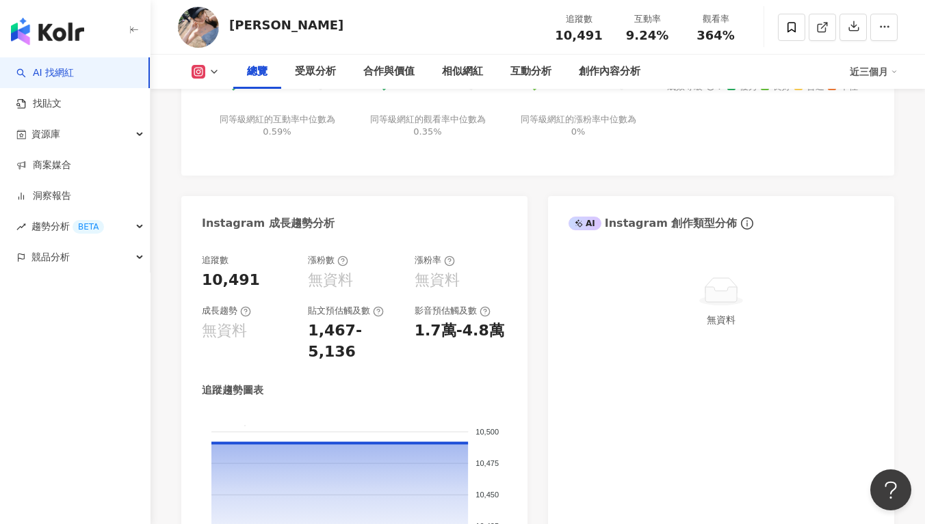
scroll to position [241, 0]
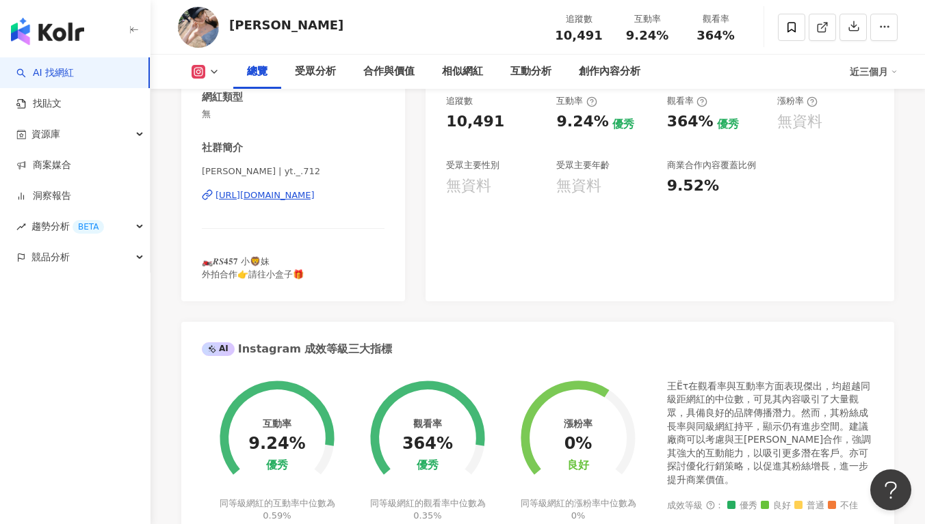
click at [315, 195] on div "[URL][DOMAIN_NAME]" at bounding box center [264, 195] width 99 height 12
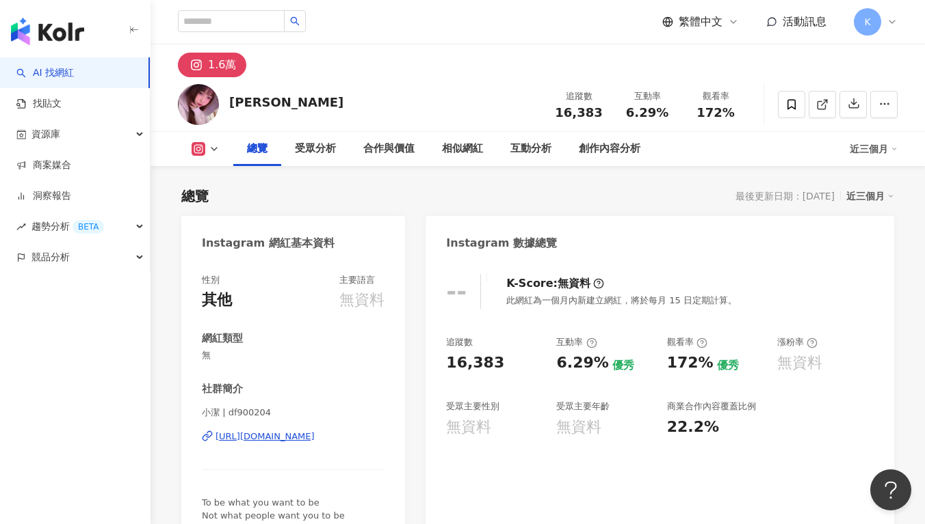
click at [280, 438] on div "https://www.instagram.com/df900204/?g=5" at bounding box center [264, 437] width 99 height 12
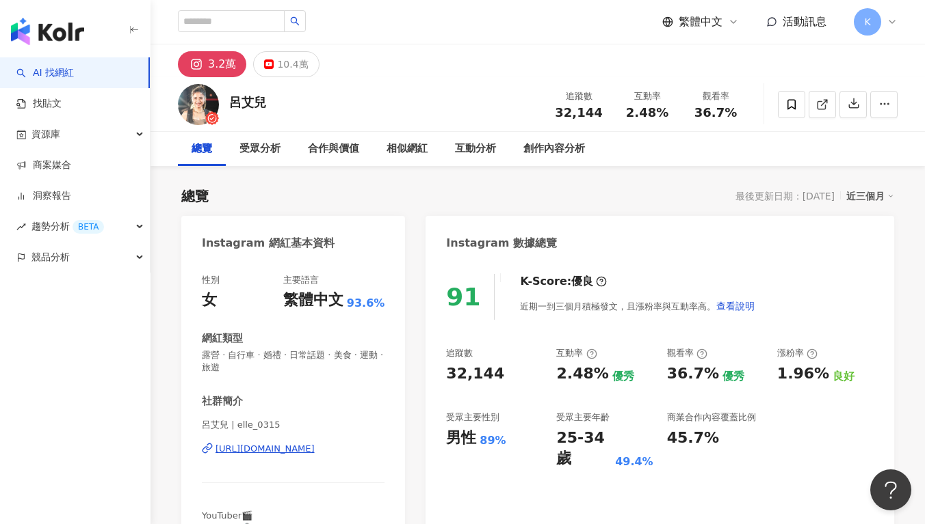
click at [456, 374] on div "32,144" at bounding box center [475, 374] width 58 height 21
drag, startPoint x: 443, startPoint y: 371, endPoint x: 502, endPoint y: 375, distance: 59.0
click at [503, 375] on div "91 K-Score : 優良 近期一到三個月積極發文，且漲粉率與互動率高。 查看說明 追蹤數 32,144 互動率 2.48% 優秀 觀看率 36.7% 優…" at bounding box center [659, 420] width 468 height 319
copy div "32,144"
click at [613, 344] on div "91 K-Score : 優良 近期一到三個月積極發文，且漲粉率與互動率高。 查看說明 追蹤數 32,144 互動率 2.48% 優秀 觀看率 36.7% 優…" at bounding box center [659, 420] width 468 height 319
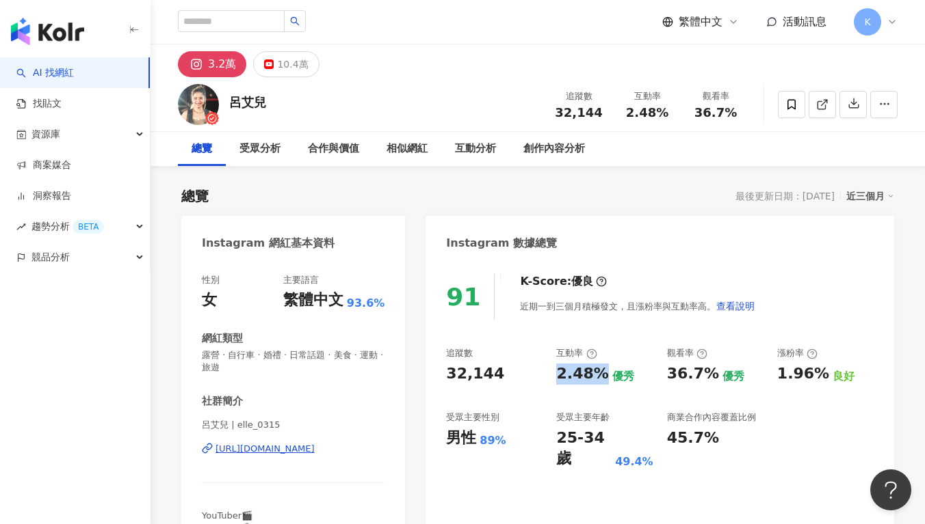
drag, startPoint x: 576, startPoint y: 380, endPoint x: 600, endPoint y: 378, distance: 23.3
click at [600, 378] on div "追蹤數 32,144 互動率 2.48% 優秀 觀看率 36.7% 優秀 漲粉率 1.96% 良好 受眾主要性別 男性 89% 受眾主要年齡 25-34 歲 …" at bounding box center [659, 408] width 427 height 122
copy div "2.48%"
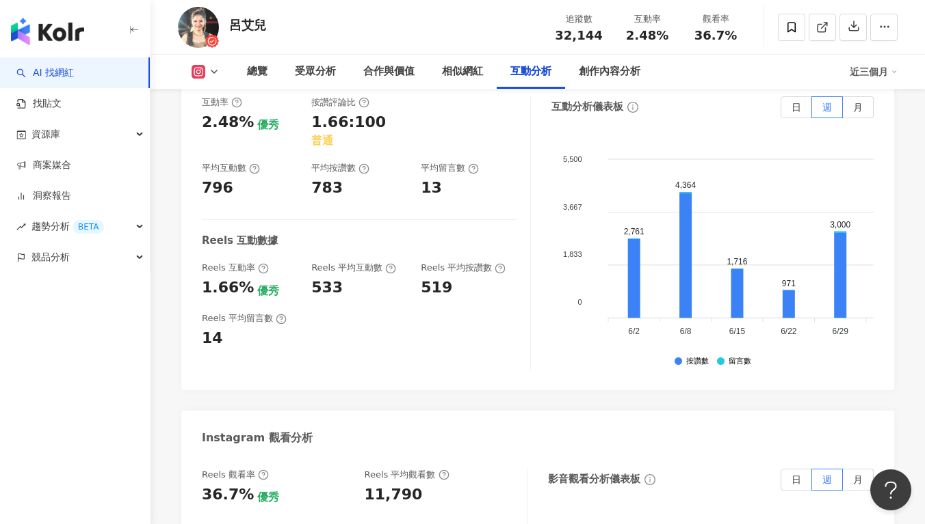
scroll to position [2843, 0]
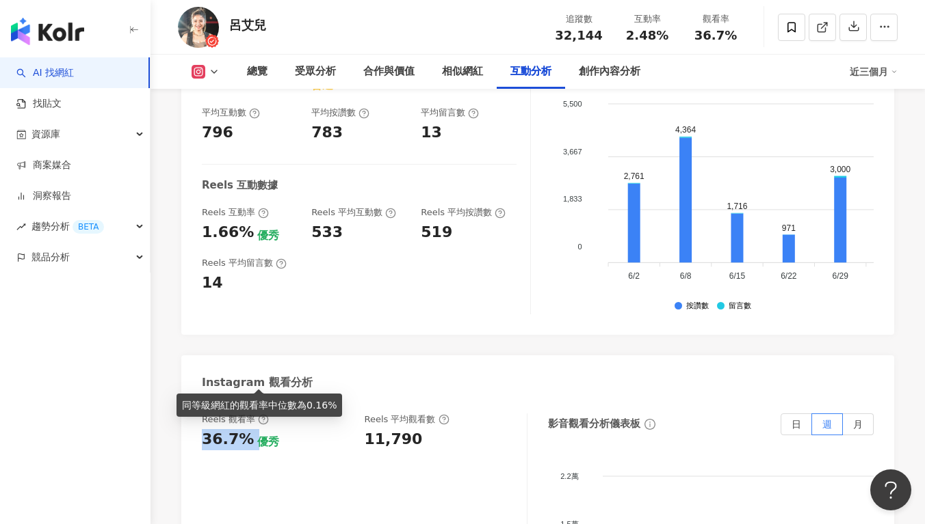
drag, startPoint x: 198, startPoint y: 377, endPoint x: 248, endPoint y: 375, distance: 49.9
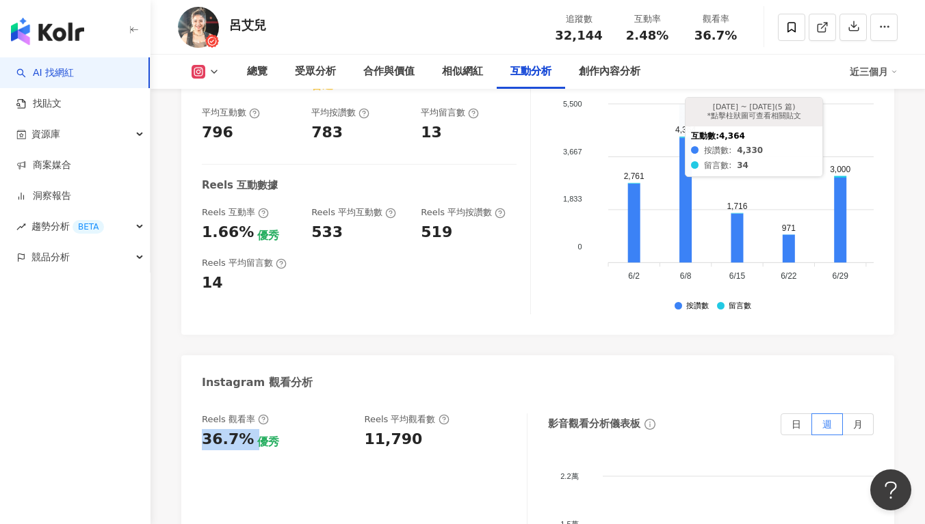
copy div "36.7%"
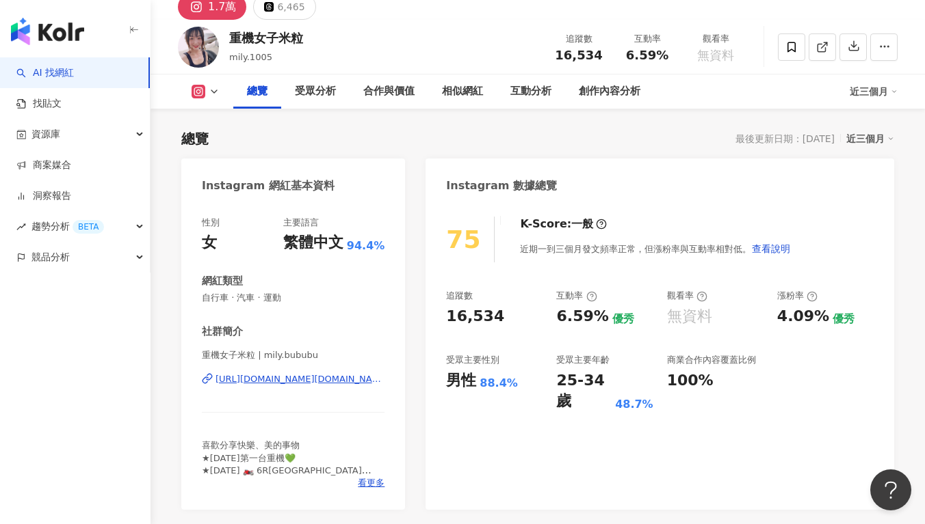
scroll to position [112, 0]
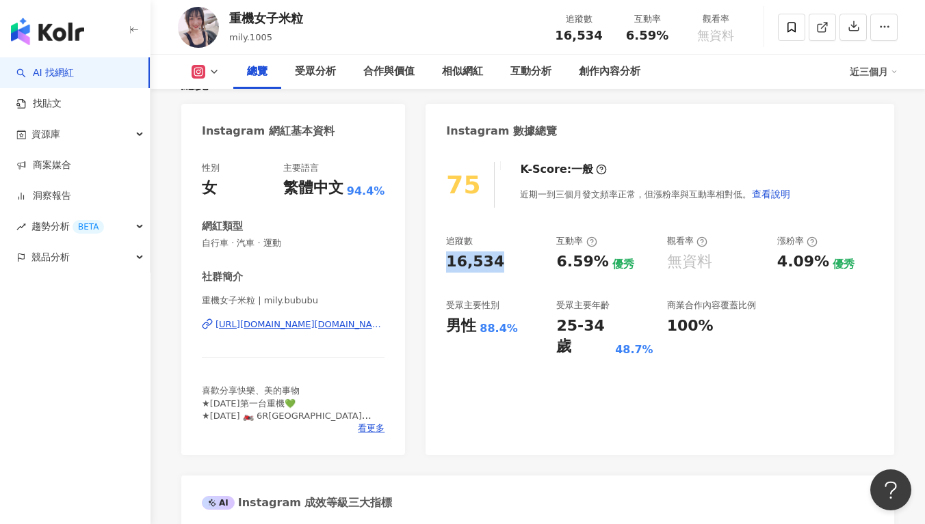
drag, startPoint x: 511, startPoint y: 263, endPoint x: 446, endPoint y: 263, distance: 65.0
click at [446, 263] on div "16,534" at bounding box center [494, 262] width 96 height 21
copy div "16,534"
click at [618, 270] on div "優秀" at bounding box center [623, 264] width 22 height 15
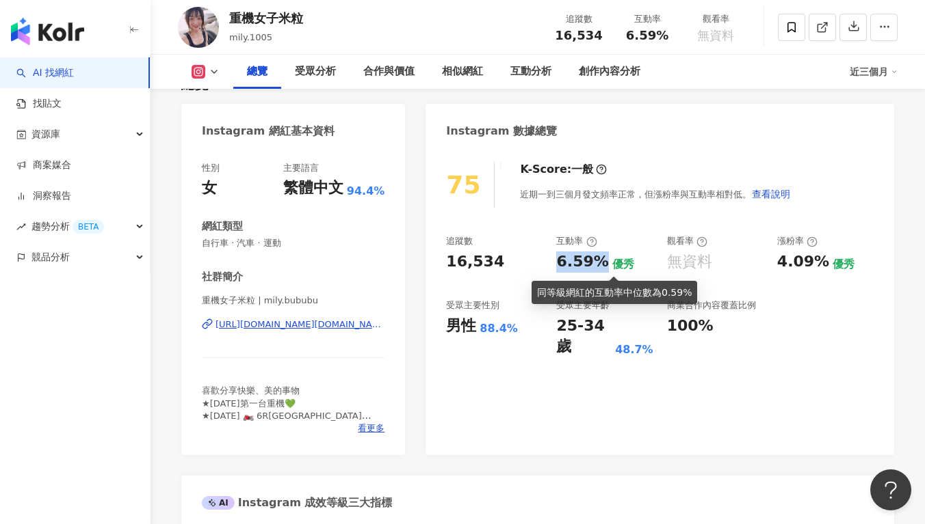
drag, startPoint x: 557, startPoint y: 262, endPoint x: 594, endPoint y: 261, distance: 37.6
click at [594, 261] on div "6.59%" at bounding box center [582, 262] width 52 height 21
copy div "6.59%"
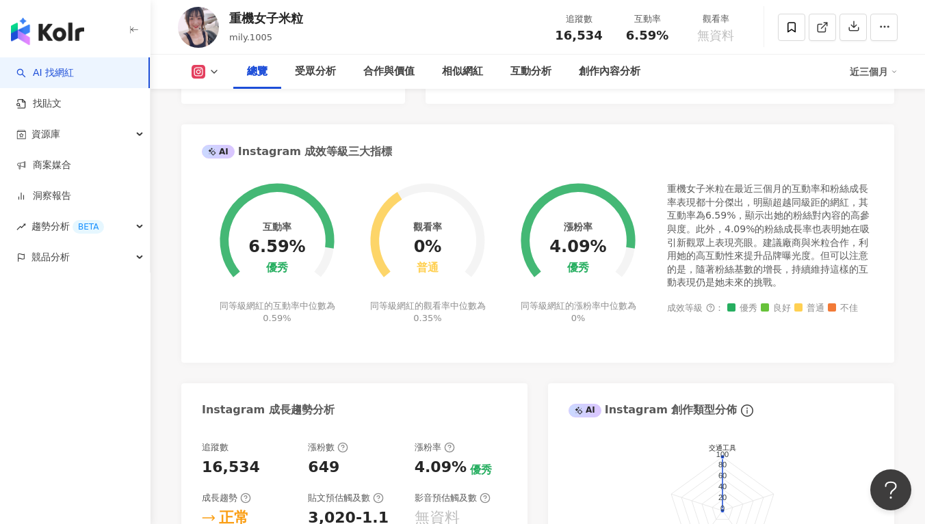
scroll to position [116, 0]
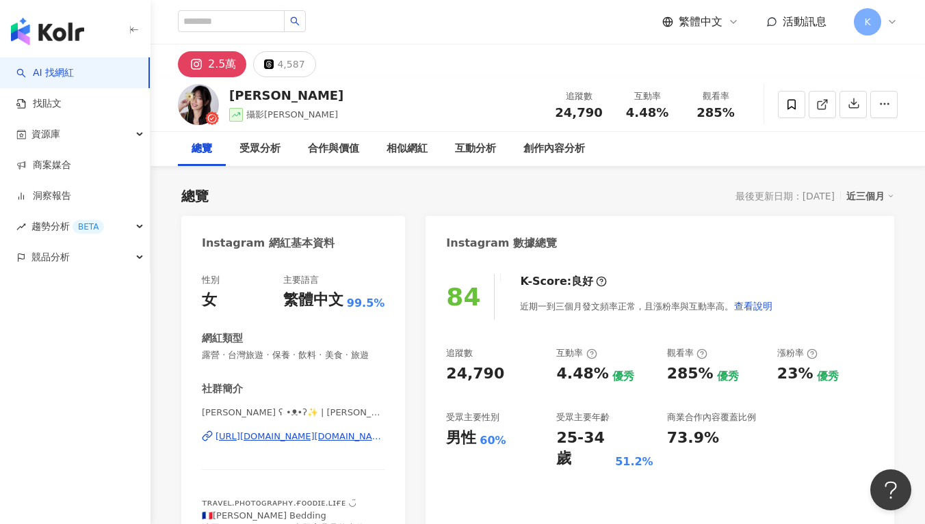
scroll to position [84, 0]
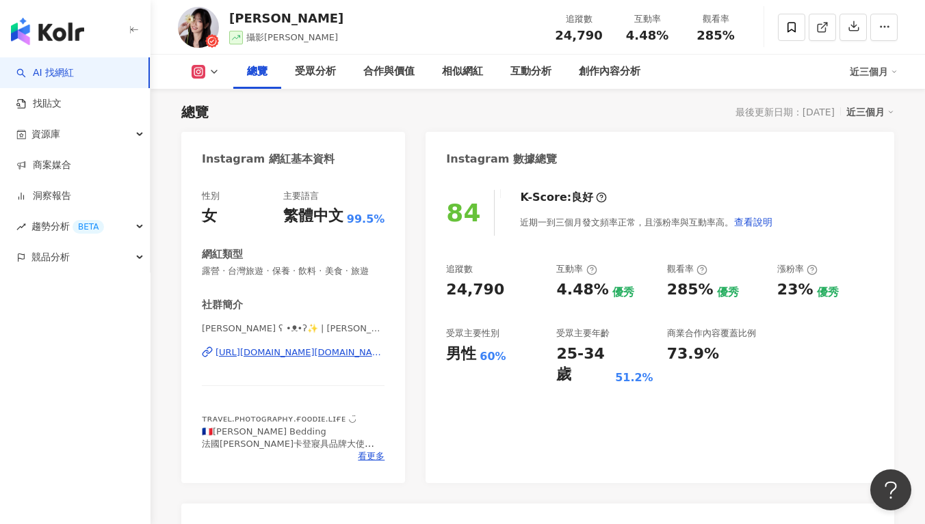
click at [520, 220] on div "近期一到三個月發文頻率正常，且漲粉率與互動率高。 查看說明" at bounding box center [646, 222] width 253 height 27
drag, startPoint x: 482, startPoint y: 292, endPoint x: 447, endPoint y: 293, distance: 35.6
click at [447, 293] on div "24,790" at bounding box center [494, 290] width 96 height 21
copy div "24,790"
click at [575, 271] on div "互動率" at bounding box center [576, 269] width 40 height 12
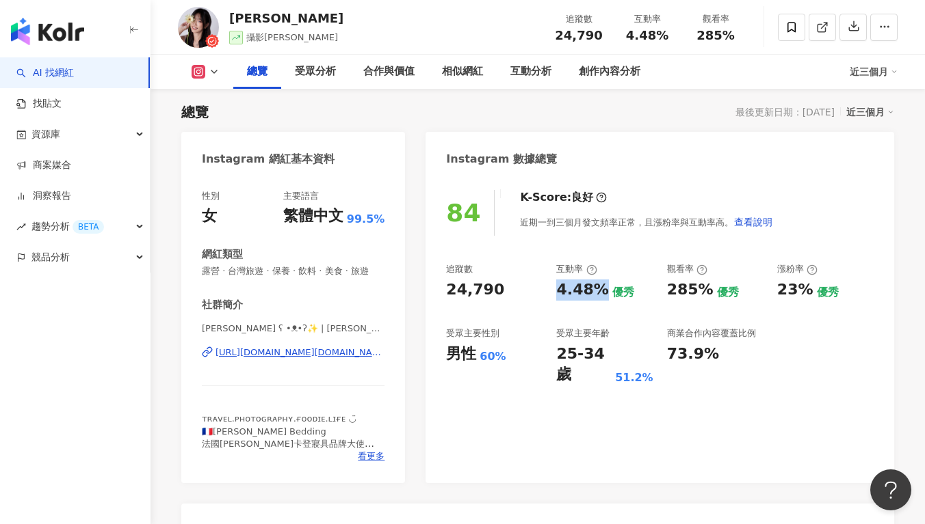
drag, startPoint x: 561, startPoint y: 286, endPoint x: 597, endPoint y: 290, distance: 35.8
click at [597, 291] on div "4.48%" at bounding box center [582, 290] width 52 height 21
copy div "4.48%"
click at [639, 292] on div "4.48% 優秀" at bounding box center [604, 290] width 96 height 21
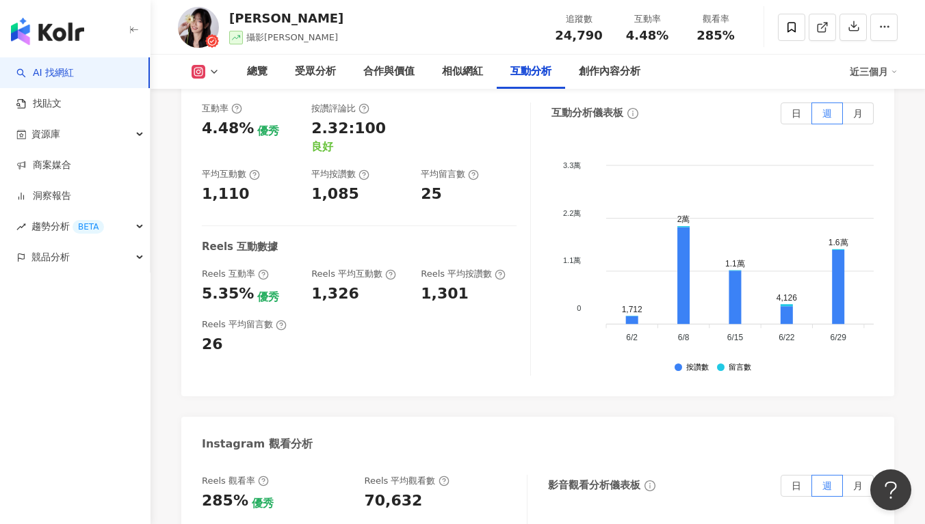
scroll to position [2991, 0]
drag, startPoint x: 205, startPoint y: 338, endPoint x: 242, endPoint y: 337, distance: 37.0
click at [242, 490] on div "285% 優秀" at bounding box center [276, 500] width 149 height 21
copy div "285%"
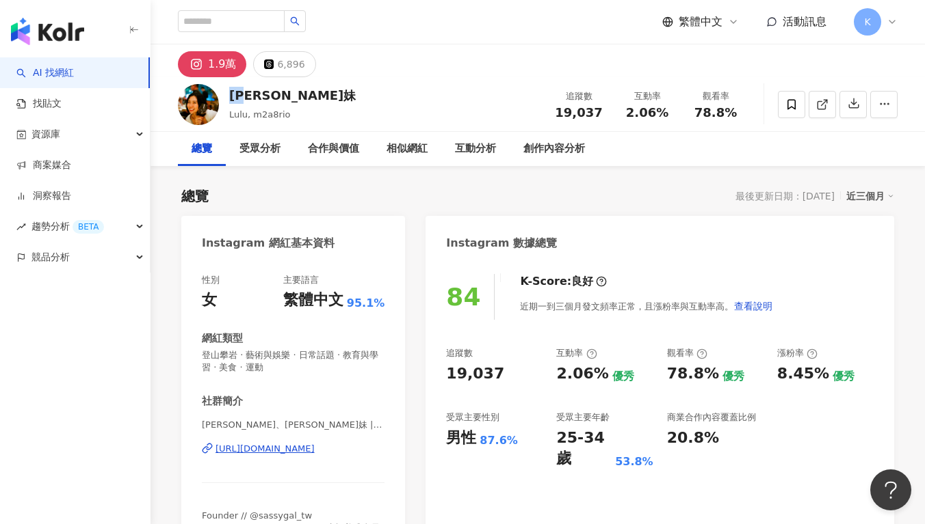
drag, startPoint x: 231, startPoint y: 93, endPoint x: 263, endPoint y: 98, distance: 32.5
click at [263, 98] on div "[PERSON_NAME]妹" at bounding box center [292, 95] width 127 height 17
copy div "[PERSON_NAME]妹"
copy div "[URL][DOMAIN_NAME]"
drag, startPoint x: 452, startPoint y: 373, endPoint x: 498, endPoint y: 373, distance: 45.8
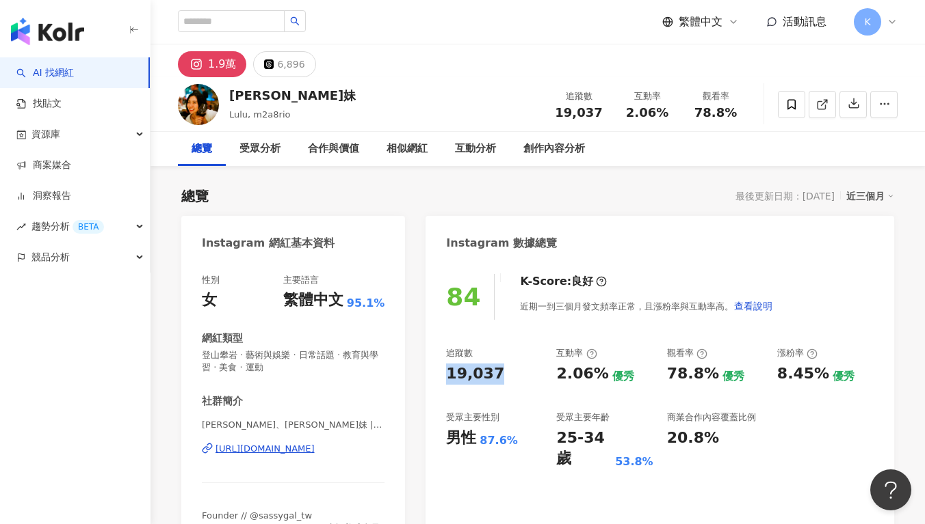
click at [498, 373] on div "84 K-Score : 良好 近期一到三個月發文頻率正常，且漲粉率與互動率高。 查看說明 追蹤數 19,037 互動率 2.06% 優秀 觀看率 78.8%…" at bounding box center [659, 420] width 468 height 319
copy div "19,037"
click at [546, 379] on div "追蹤數 19,037 互動率 2.06% 優秀 觀看率 78.8% 優秀 漲粉率 8.45% 優秀 受眾主要性別 男性 87.6% 受眾主要年齡 25-34 …" at bounding box center [659, 408] width 427 height 122
drag, startPoint x: 578, startPoint y: 377, endPoint x: 595, endPoint y: 375, distance: 17.2
click at [595, 375] on div "2.06%" at bounding box center [582, 374] width 52 height 21
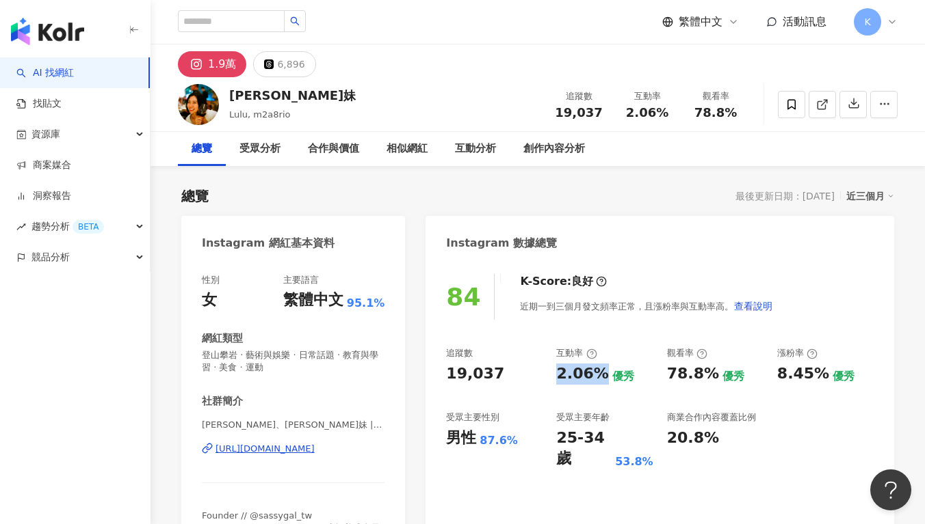
copy div "2.06%"
click at [502, 347] on div "84 K-Score : 良好 近期一到三個月發文頻率正常，且漲粉率與互動率高。 查看說明 追蹤數 19,037 互動率 2.06% 優秀 觀看率 78.8%…" at bounding box center [659, 420] width 468 height 319
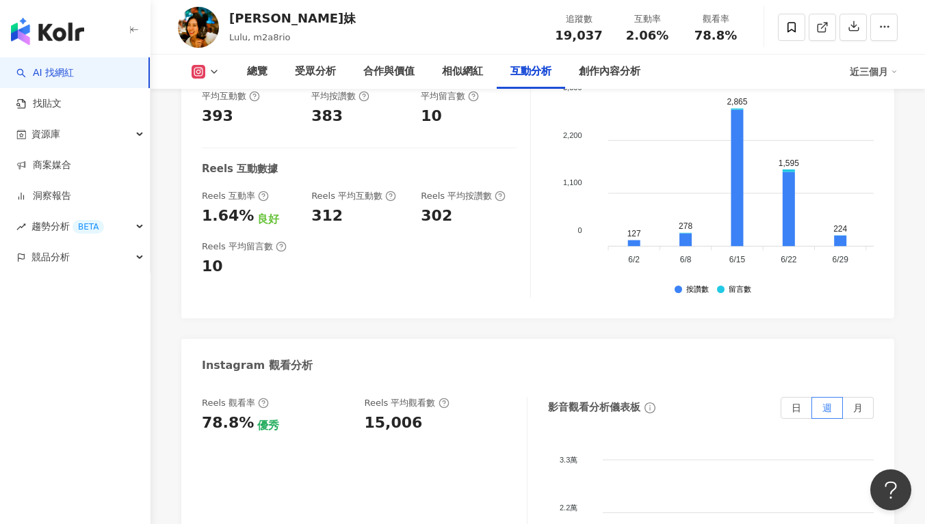
scroll to position [2932, 0]
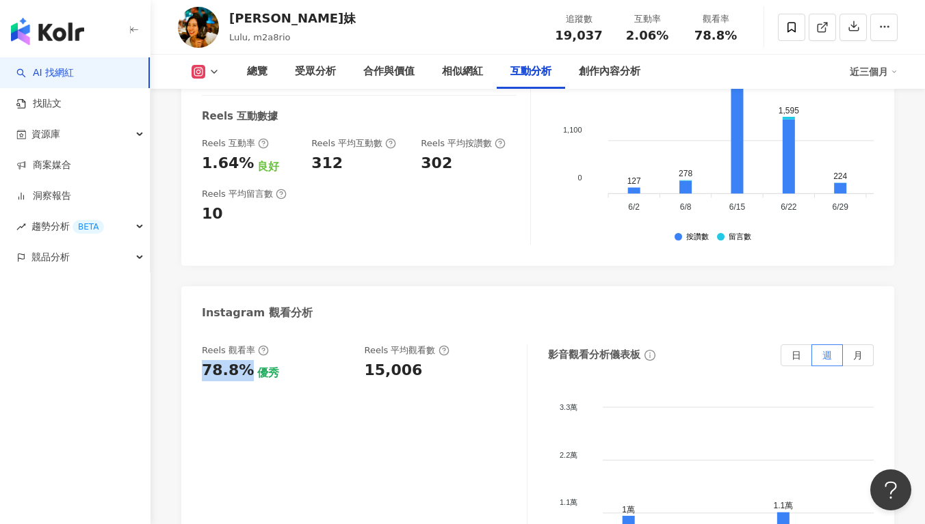
drag, startPoint x: 201, startPoint y: 304, endPoint x: 245, endPoint y: 309, distance: 44.0
click at [245, 331] on div "Reels 觀看率 78.8% 優秀 Reels 平均觀看數 15,006 影音觀看分析儀表板 日 週 月 3.3萬 3.3萬 2.2萬 2.2萬 1.1萬 …" at bounding box center [537, 485] width 713 height 308
copy div "78.8%"
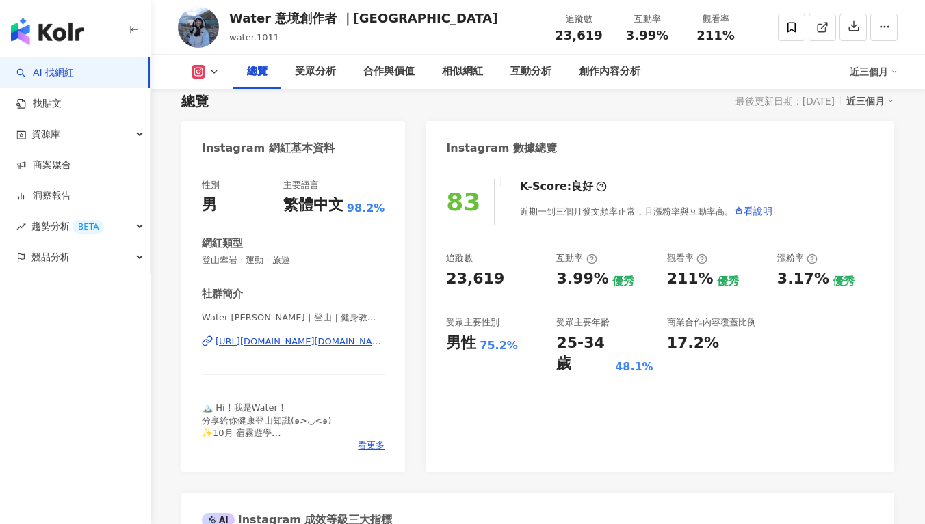
click at [503, 280] on div "83 K-Score : 良好 近期一到三個月發文頻率正常，且漲粉率與互動率高。 查看說明 追蹤數 23,619 互動率 3.99% 優秀 觀看率 211% …" at bounding box center [659, 318] width 468 height 307
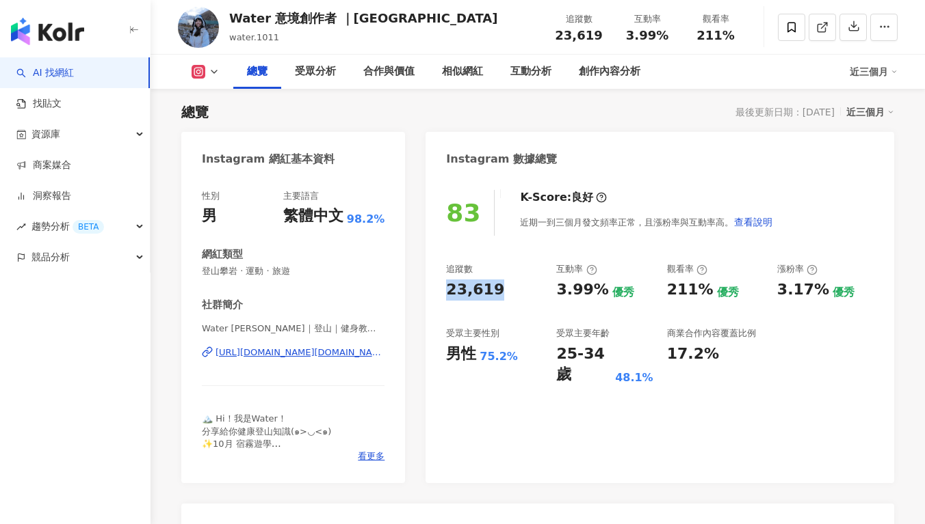
click at [488, 295] on div "23,619" at bounding box center [475, 290] width 58 height 21
drag, startPoint x: 446, startPoint y: 288, endPoint x: 498, endPoint y: 289, distance: 52.0
click at [498, 289] on div "23,619" at bounding box center [494, 290] width 96 height 21
copy div "23,619"
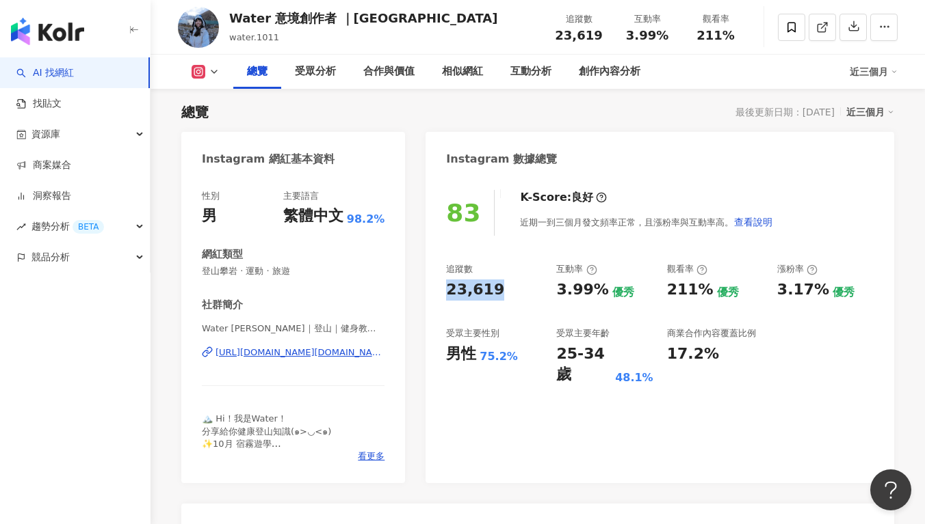
click at [520, 340] on div "受眾主要性別" at bounding box center [494, 334] width 96 height 12
drag, startPoint x: 559, startPoint y: 295, endPoint x: 598, endPoint y: 290, distance: 39.3
click at [598, 290] on div "追蹤數 23,619 互動率 3.99% 優秀 觀看率 211% 優秀 漲粉率 3.17% 優秀 受眾主要性別 男性 75.2% 受眾主要年齡 25-34 歲…" at bounding box center [659, 324] width 427 height 122
copy div "3.99%"
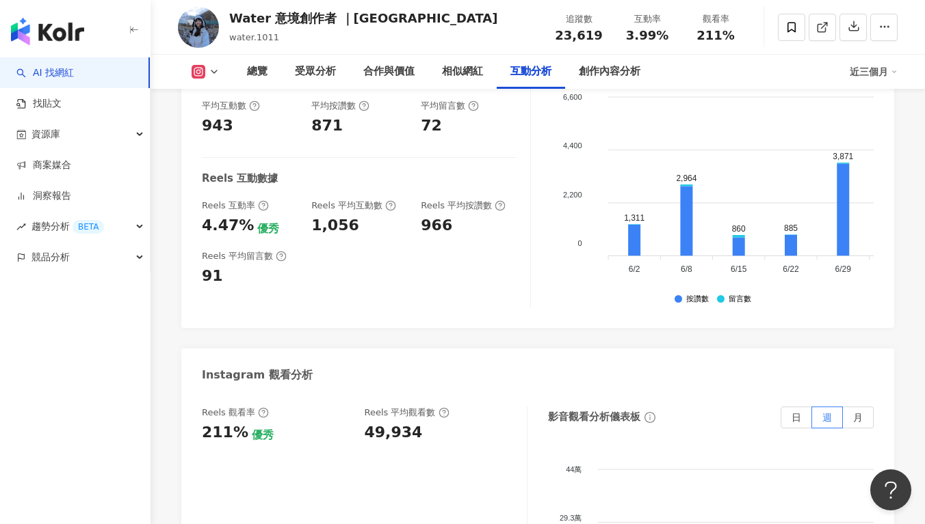
scroll to position [2993, 0]
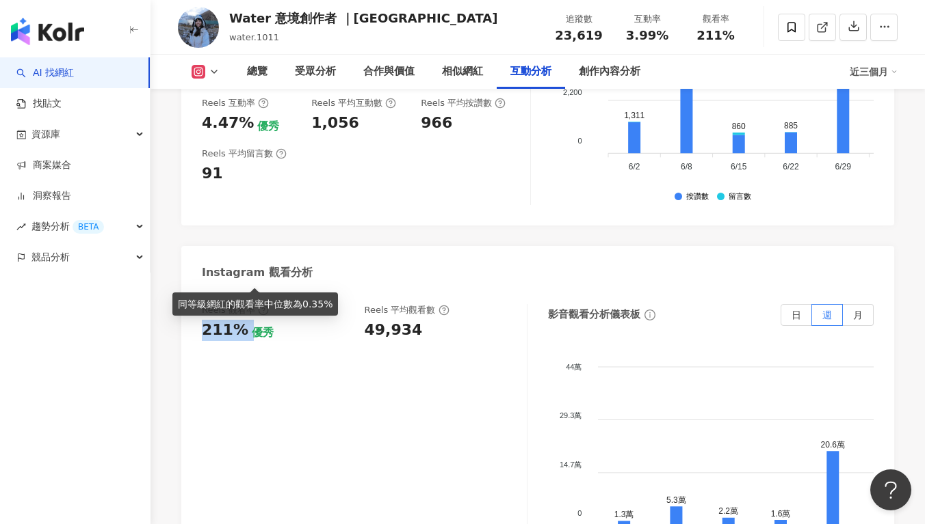
drag, startPoint x: 194, startPoint y: 273, endPoint x: 245, endPoint y: 281, distance: 51.9
click at [245, 291] on div "Reels 觀看率 211% 優秀 Reels 平均觀看數 49,934 影音觀看分析儀表板 日 週 月 44萬 44萬 29.3萬 29.3萬 14.7萬 …" at bounding box center [537, 445] width 713 height 308
copy div "211%"
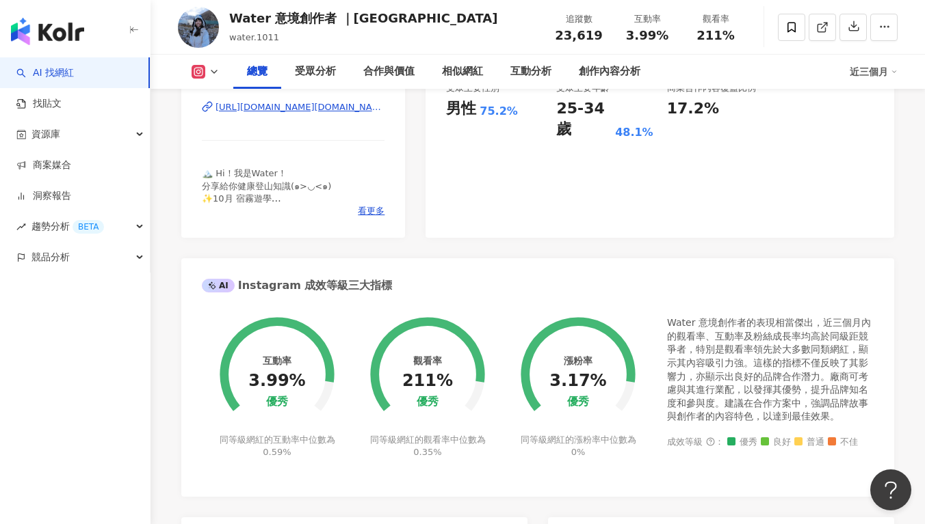
scroll to position [160, 0]
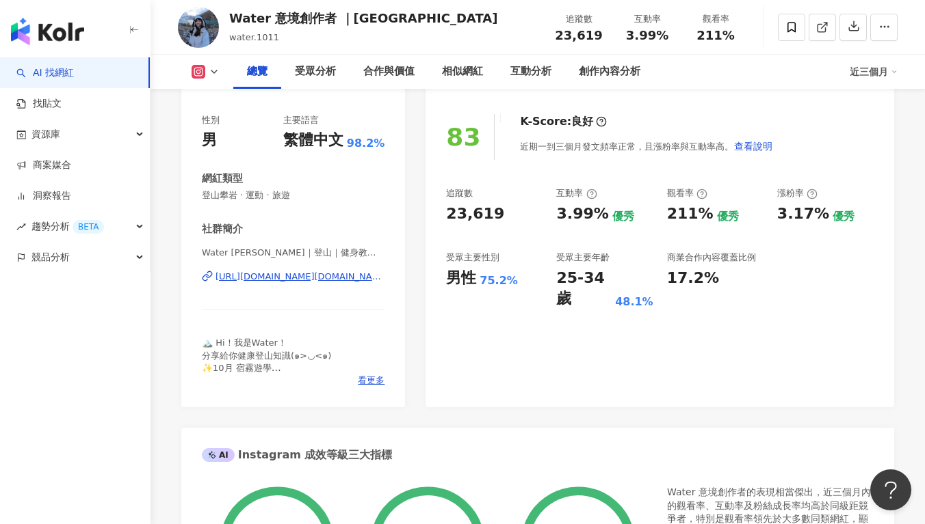
copy div "https://www.instagram.com/water.outdoor/"
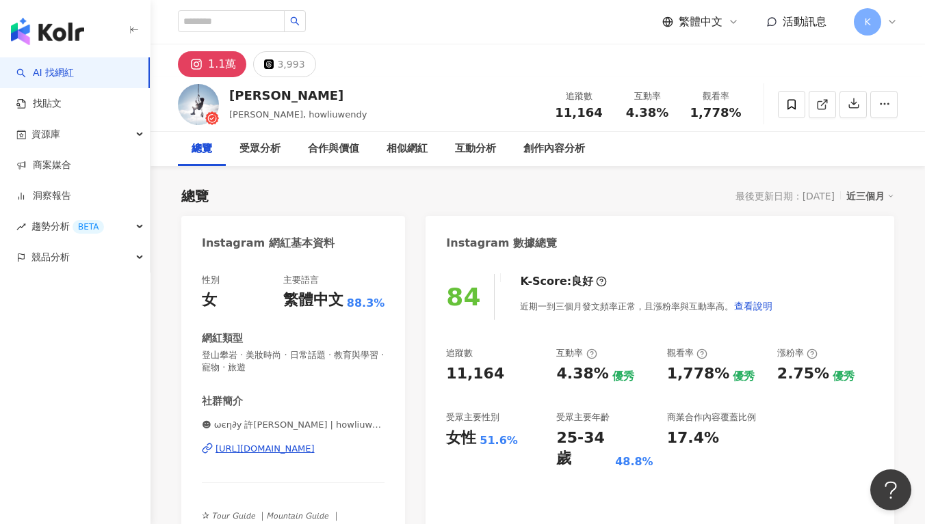
drag, startPoint x: 302, startPoint y: 455, endPoint x: 269, endPoint y: 452, distance: 33.0
click at [520, 316] on div "近期一到三個月發文頻率正常，且漲粉率與互動率高。 查看說明" at bounding box center [646, 306] width 253 height 27
drag, startPoint x: 500, startPoint y: 370, endPoint x: 446, endPoint y: 370, distance: 54.0
click at [446, 370] on div "11,164" at bounding box center [494, 374] width 96 height 21
copy div "11,164"
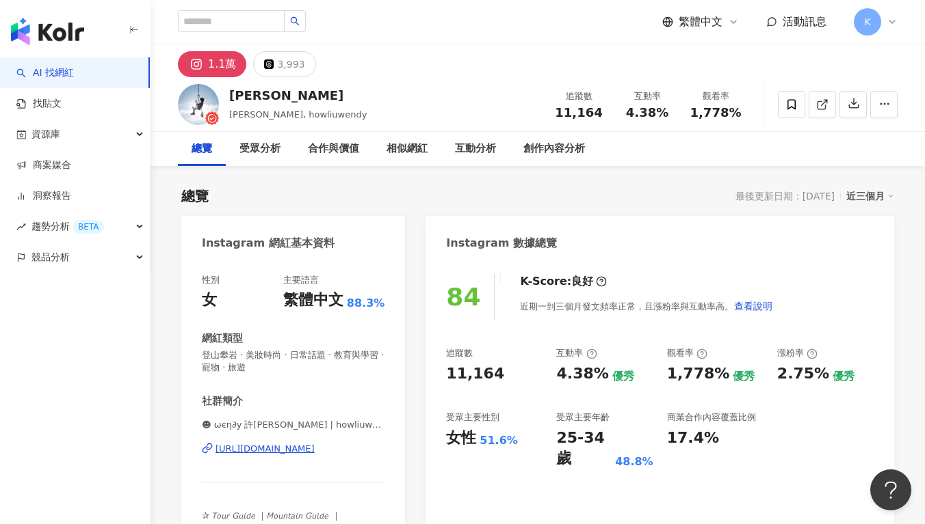
click at [594, 379] on div "4.38%" at bounding box center [582, 374] width 52 height 21
drag, startPoint x: 561, startPoint y: 373, endPoint x: 581, endPoint y: 373, distance: 19.8
click at [592, 371] on div "4.38%" at bounding box center [582, 374] width 52 height 21
click at [568, 372] on div "4.38%" at bounding box center [582, 374] width 52 height 21
drag, startPoint x: 569, startPoint y: 372, endPoint x: 595, endPoint y: 371, distance: 26.0
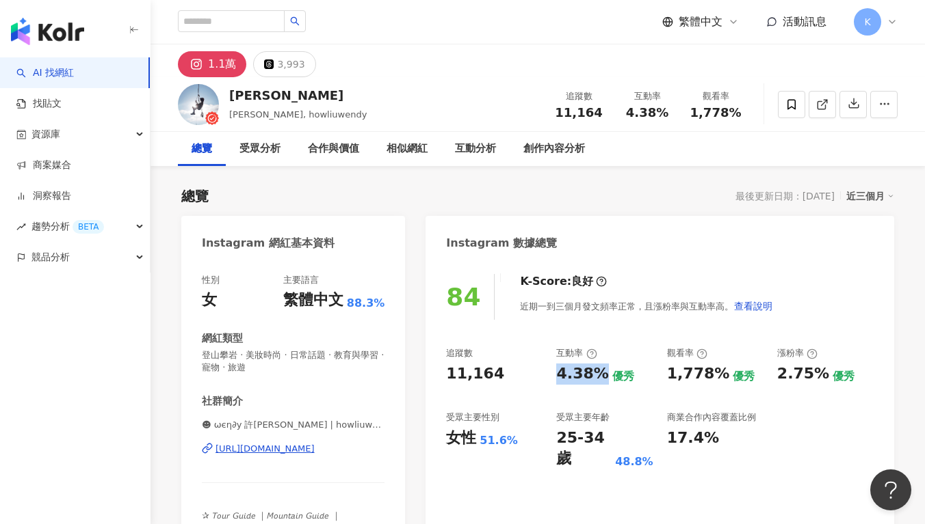
click at [595, 371] on div "4.38%" at bounding box center [582, 374] width 52 height 21
copy div "4.38%"
click at [576, 390] on div "追蹤數 11,164 互動率 4.38% 優秀 觀看率 1,778% 優秀 漲粉率 2.75% 優秀 受眾主要性別 女性 51.6% 受眾主要年齡 25-34…" at bounding box center [659, 408] width 427 height 122
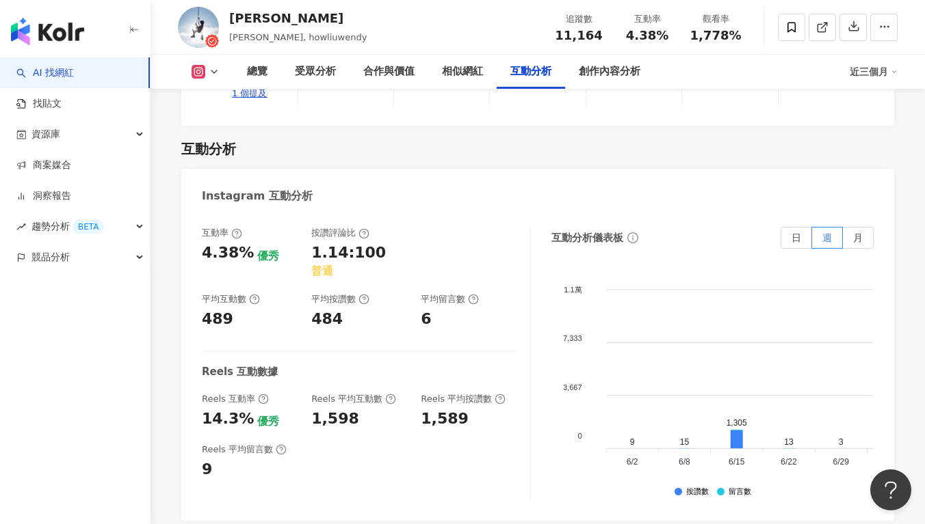
scroll to position [2935, 0]
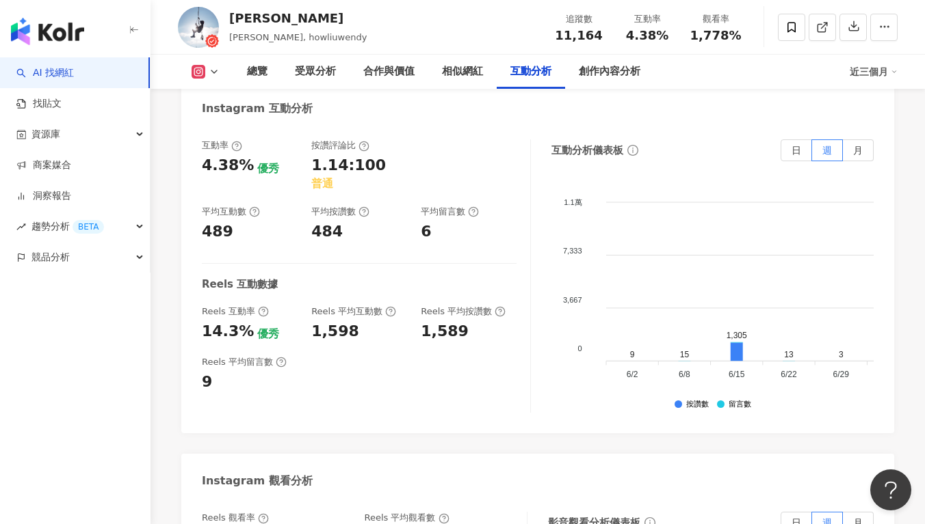
drag, startPoint x: 202, startPoint y: 393, endPoint x: 254, endPoint y: 390, distance: 52.1
copy div "1,778%"
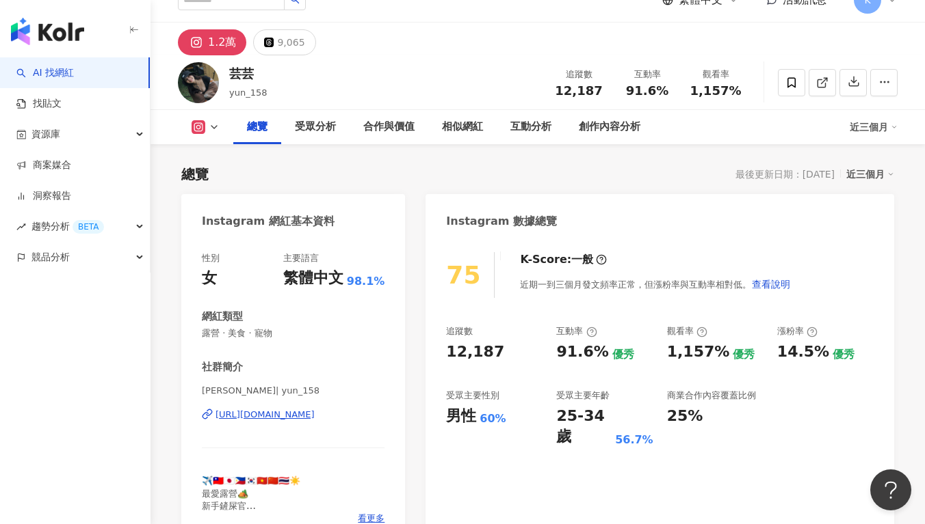
click at [450, 356] on div "追蹤數 12,187 互動率 91.6% 優秀 觀看率 1,157% 優秀 漲粉率 14.5% 優秀 受眾主要性別 男性 60% 受眾主要年齡 25-34 歲…" at bounding box center [659, 386] width 427 height 122
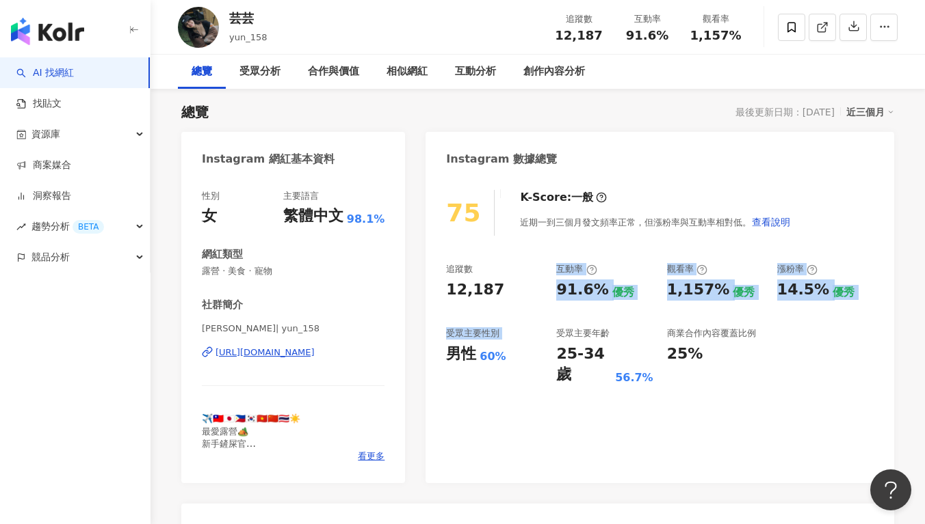
click at [464, 322] on div "追蹤數 12,187 互動率 91.6% 優秀 觀看率 1,157% 優秀 漲粉率 14.5% 優秀 受眾主要性別 男性 60% 受眾主要年齡 25-34 歲…" at bounding box center [659, 324] width 427 height 122
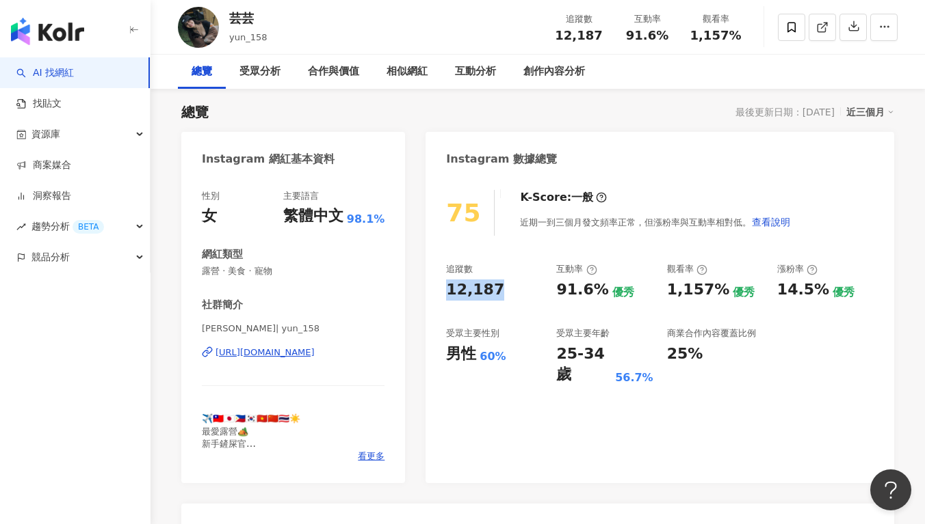
drag, startPoint x: 446, startPoint y: 296, endPoint x: 507, endPoint y: 293, distance: 61.6
click at [507, 293] on div "12,187" at bounding box center [494, 290] width 96 height 21
copy div "12,187"
click at [632, 307] on div "追蹤數 12,187 互動率 91.6% 優秀 觀看率 1,157% 優秀 漲粉率 14.5% 優秀 受眾主要性別 男性 60% 受眾主要年齡 25-34 歲…" at bounding box center [659, 324] width 427 height 122
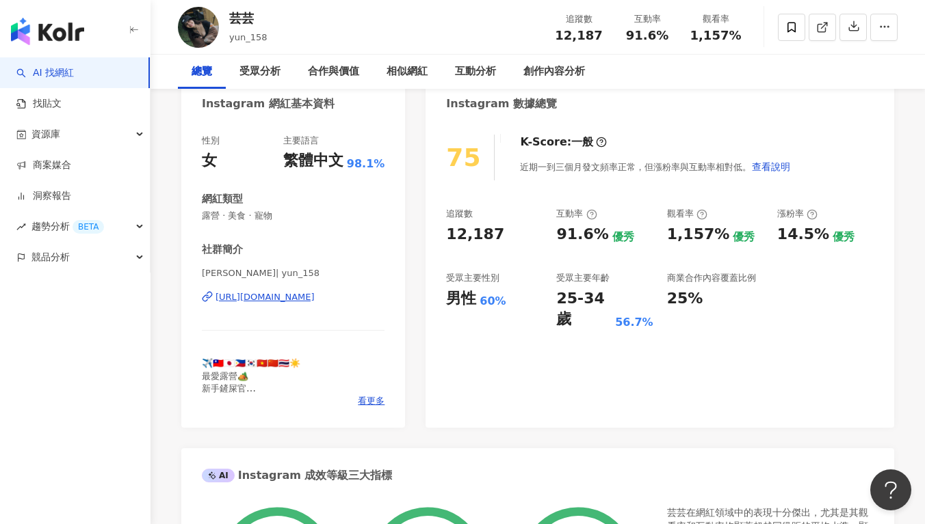
scroll to position [0, 0]
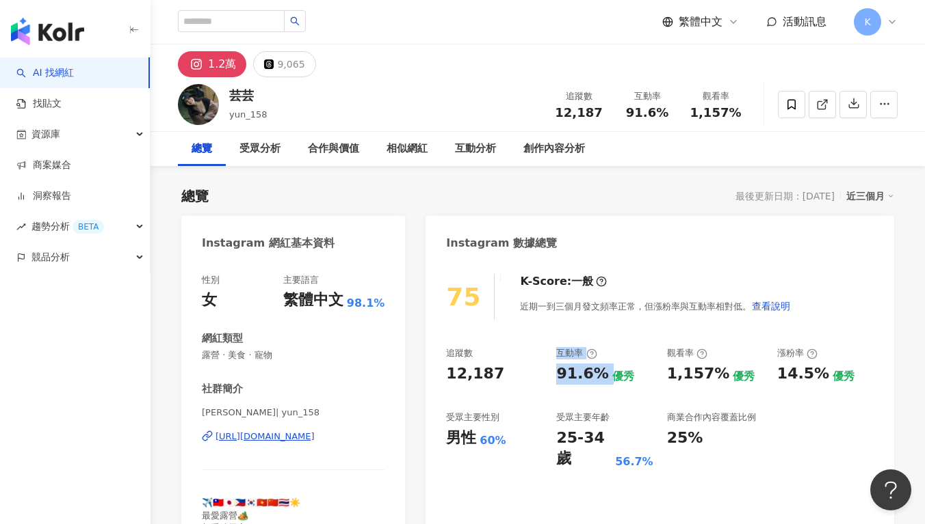
drag, startPoint x: 544, startPoint y: 377, endPoint x: 604, endPoint y: 375, distance: 59.5
click at [604, 375] on div "追蹤數 12,187 互動率 91.6% 優秀 觀看率 1,157% 優秀 漲粉率 14.5% 優秀 受眾主要性別 男性 60% 受眾主要年齡 25-34 歲…" at bounding box center [659, 408] width 427 height 122
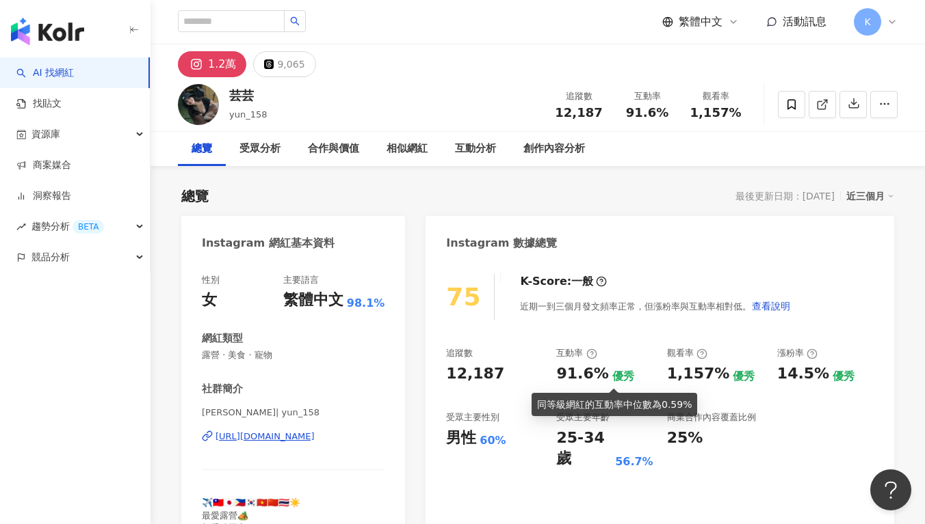
drag, startPoint x: 602, startPoint y: 375, endPoint x: 576, endPoint y: 375, distance: 26.7
click at [612, 374] on div "優秀" at bounding box center [623, 376] width 22 height 15
drag, startPoint x: 570, startPoint y: 375, endPoint x: 605, endPoint y: 376, distance: 35.6
click at [605, 376] on div "91.6% 優秀" at bounding box center [604, 374] width 96 height 21
copy div "91.6%"
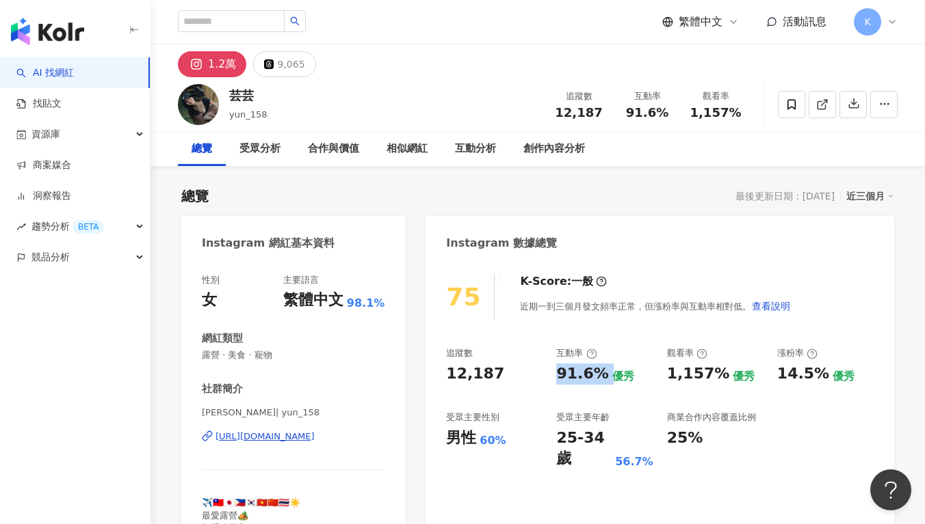
copy div "[URL][DOMAIN_NAME]"
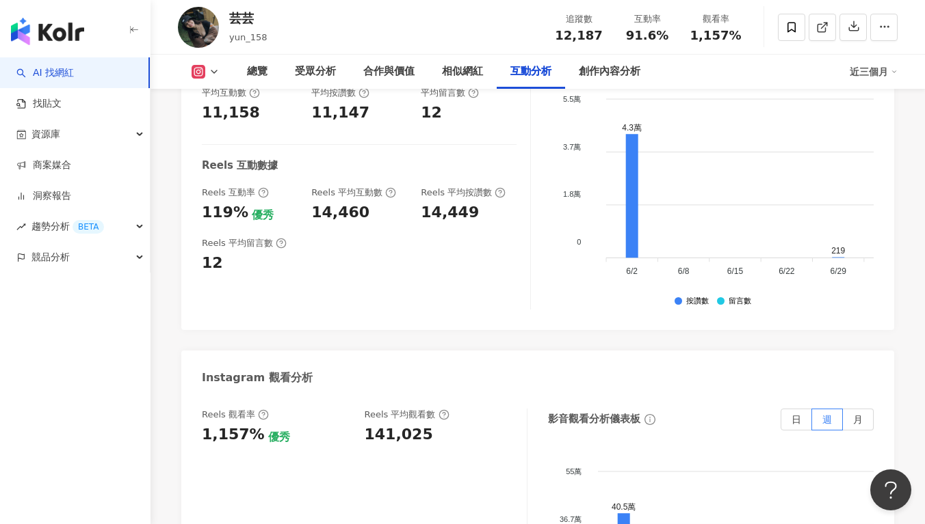
scroll to position [2966, 0]
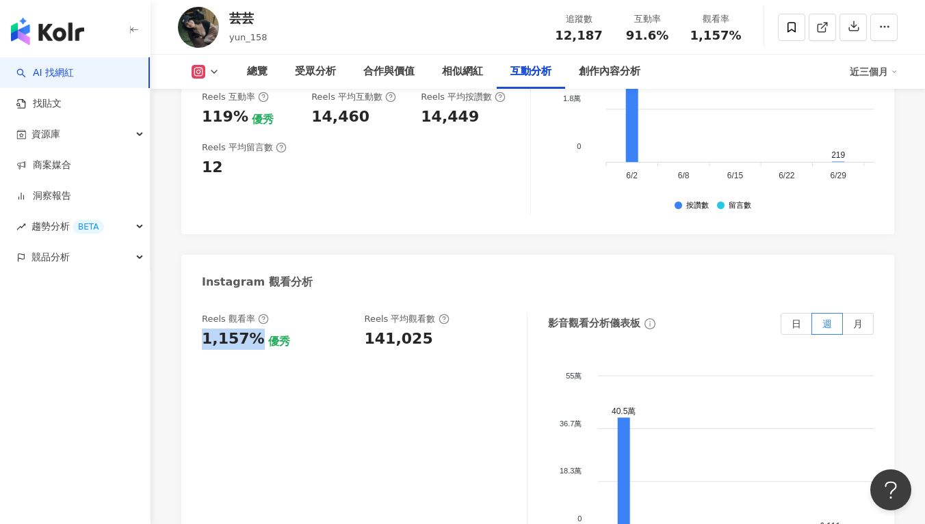
drag, startPoint x: 202, startPoint y: 283, endPoint x: 254, endPoint y: 287, distance: 51.4
click at [254, 329] on div "1,157% 優秀" at bounding box center [276, 339] width 149 height 21
copy div "1,157%"
